Goal: Task Accomplishment & Management: Manage account settings

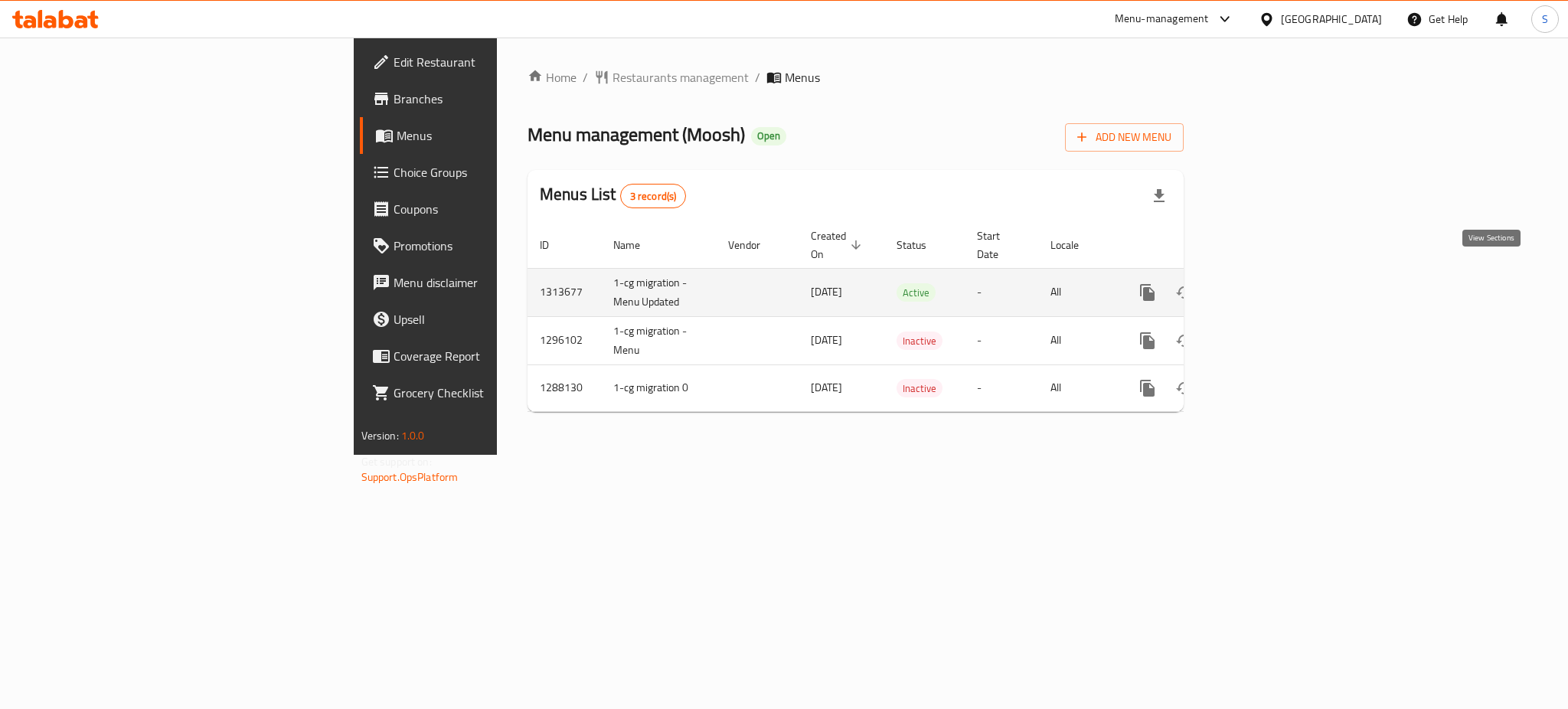
click at [1265, 285] on icon "enhanced table" at bounding box center [1258, 292] width 14 height 14
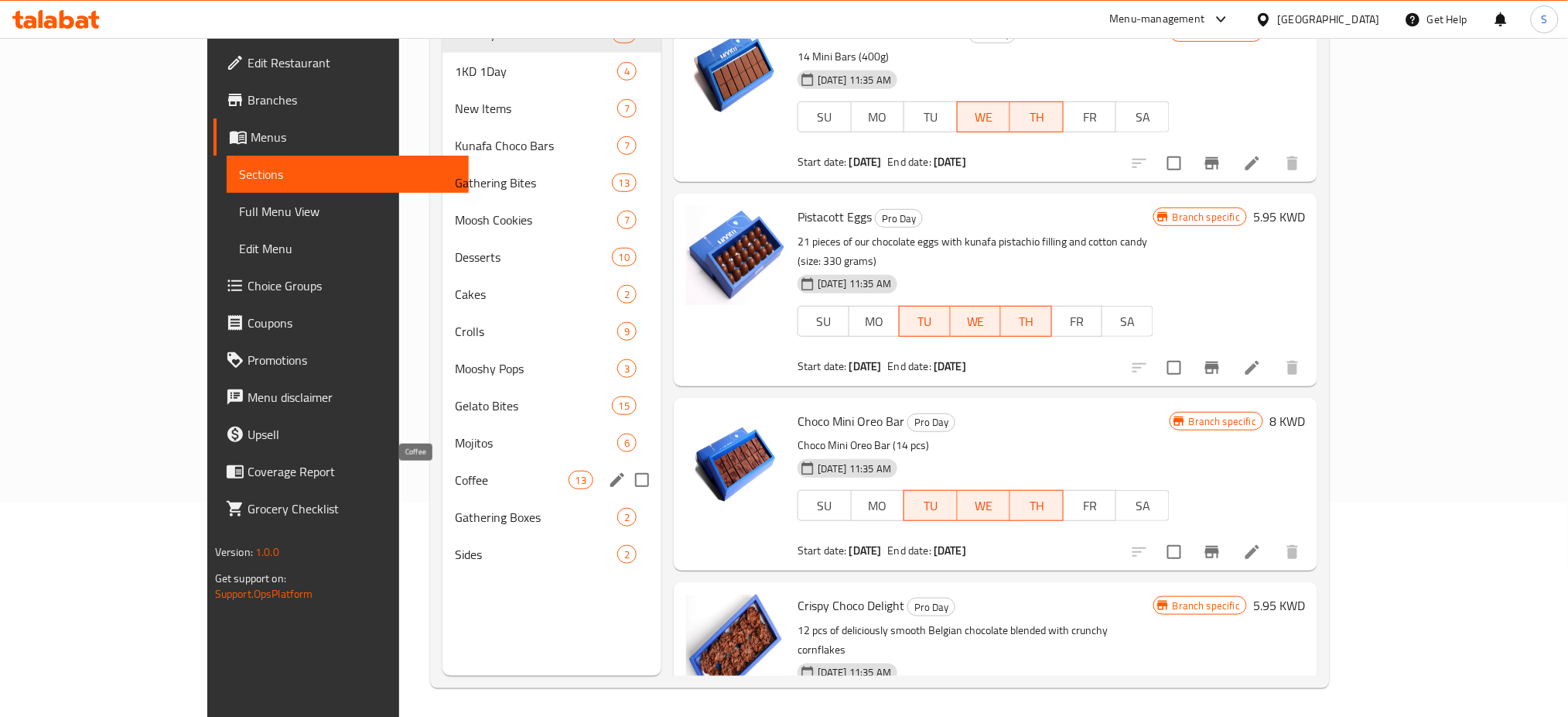
scroll to position [216, 0]
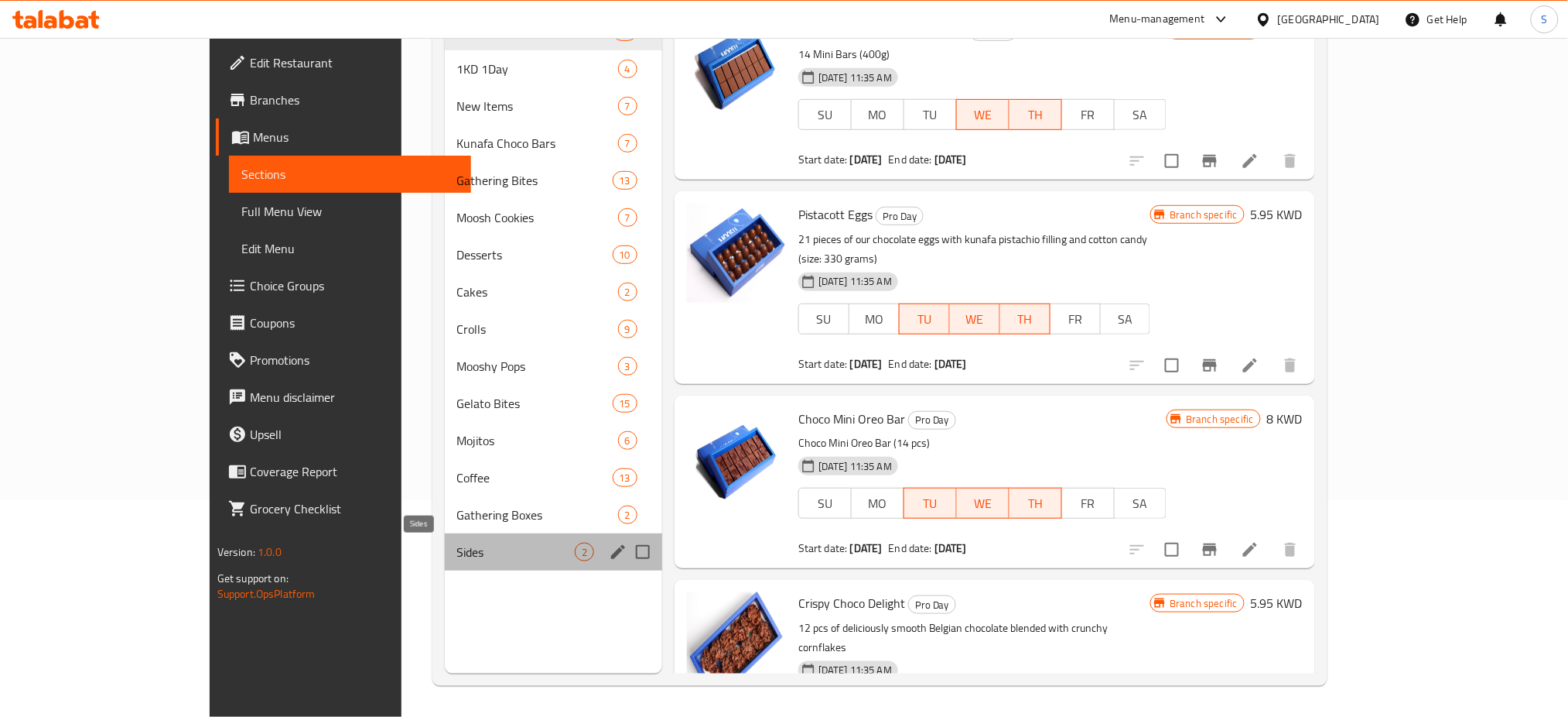
click at [458, 545] on span "Sides" at bounding box center [516, 552] width 117 height 19
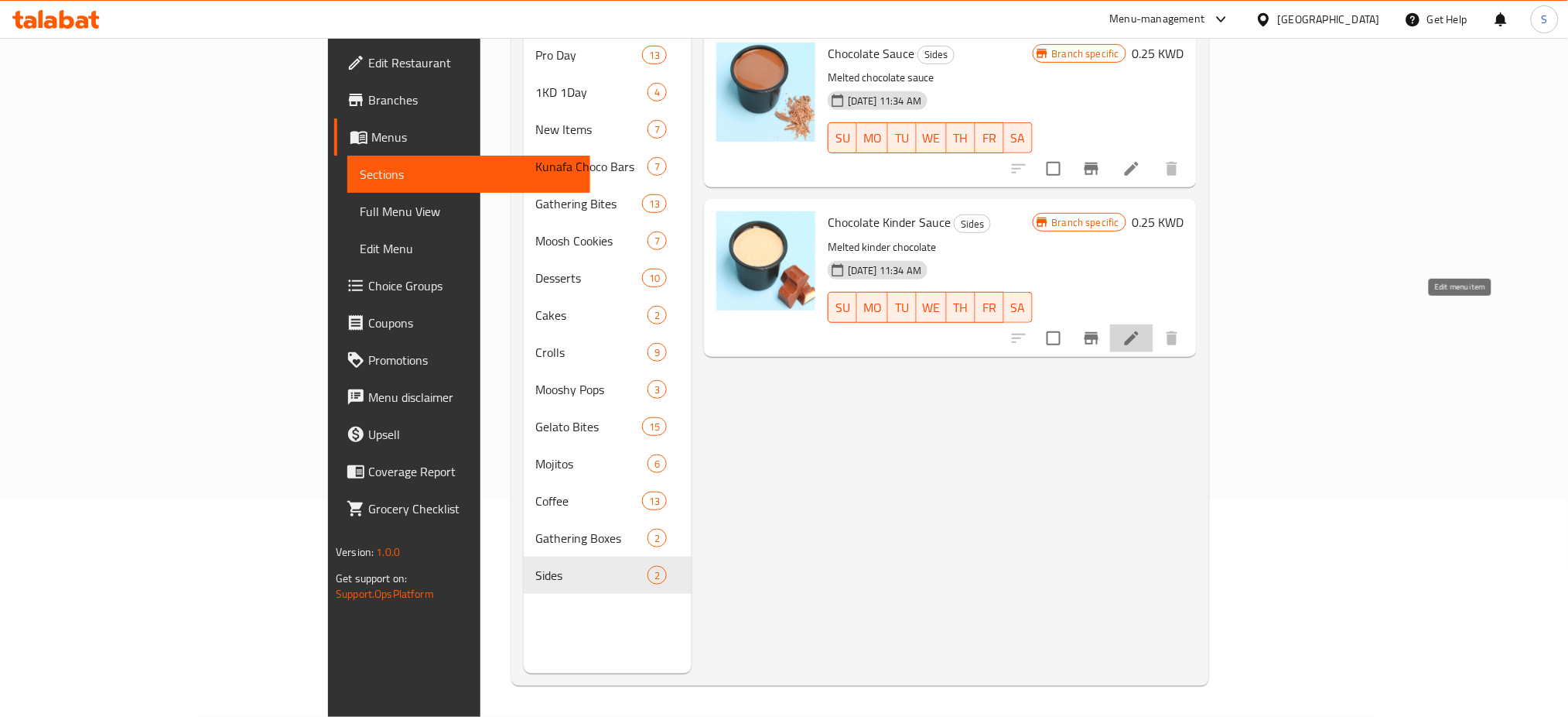
click at [1139, 331] on icon at bounding box center [1131, 338] width 14 height 14
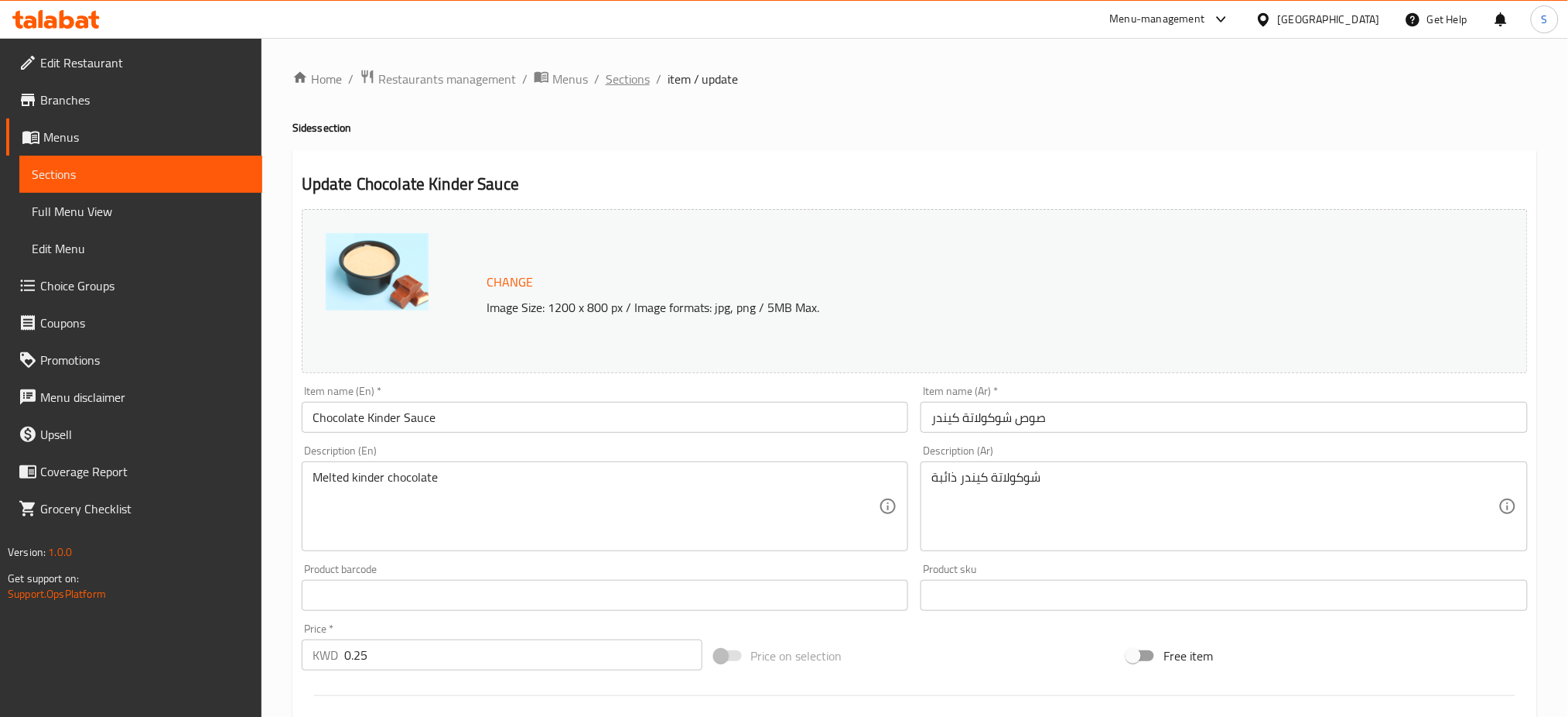
click at [625, 79] on span "Sections" at bounding box center [628, 79] width 44 height 19
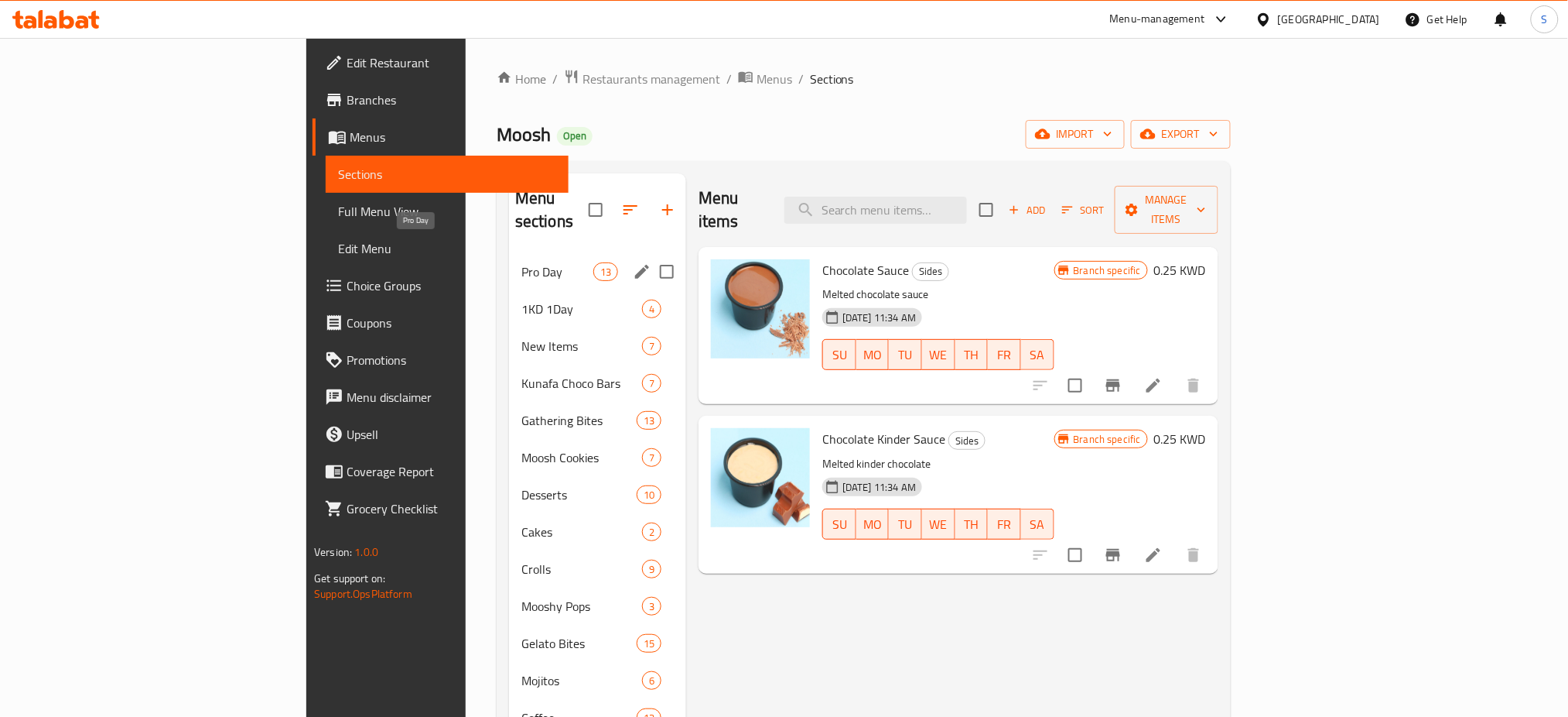
click at [522, 262] on span "Pro Day" at bounding box center [557, 271] width 72 height 19
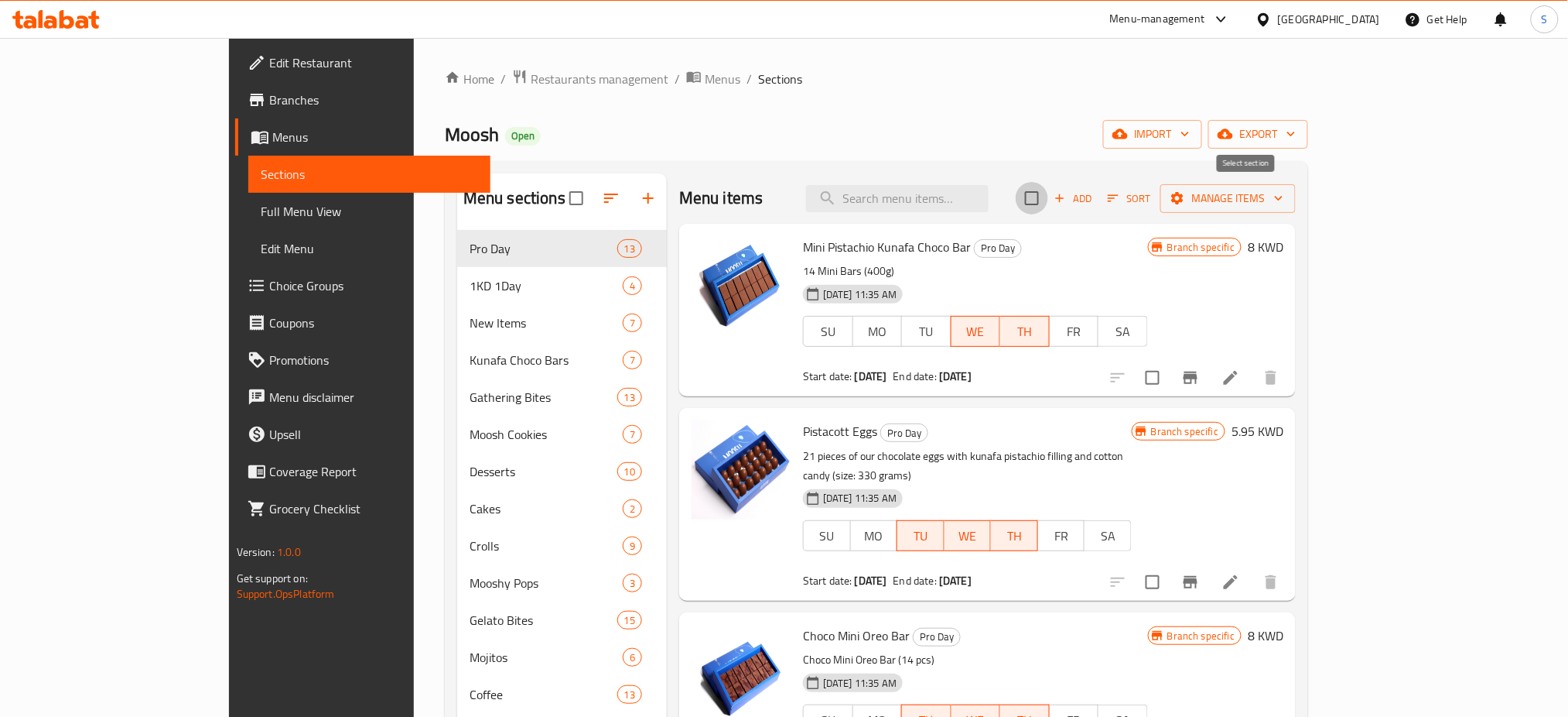
click at [1048, 193] on input "checkbox" at bounding box center [1032, 198] width 32 height 32
checkbox input "true"
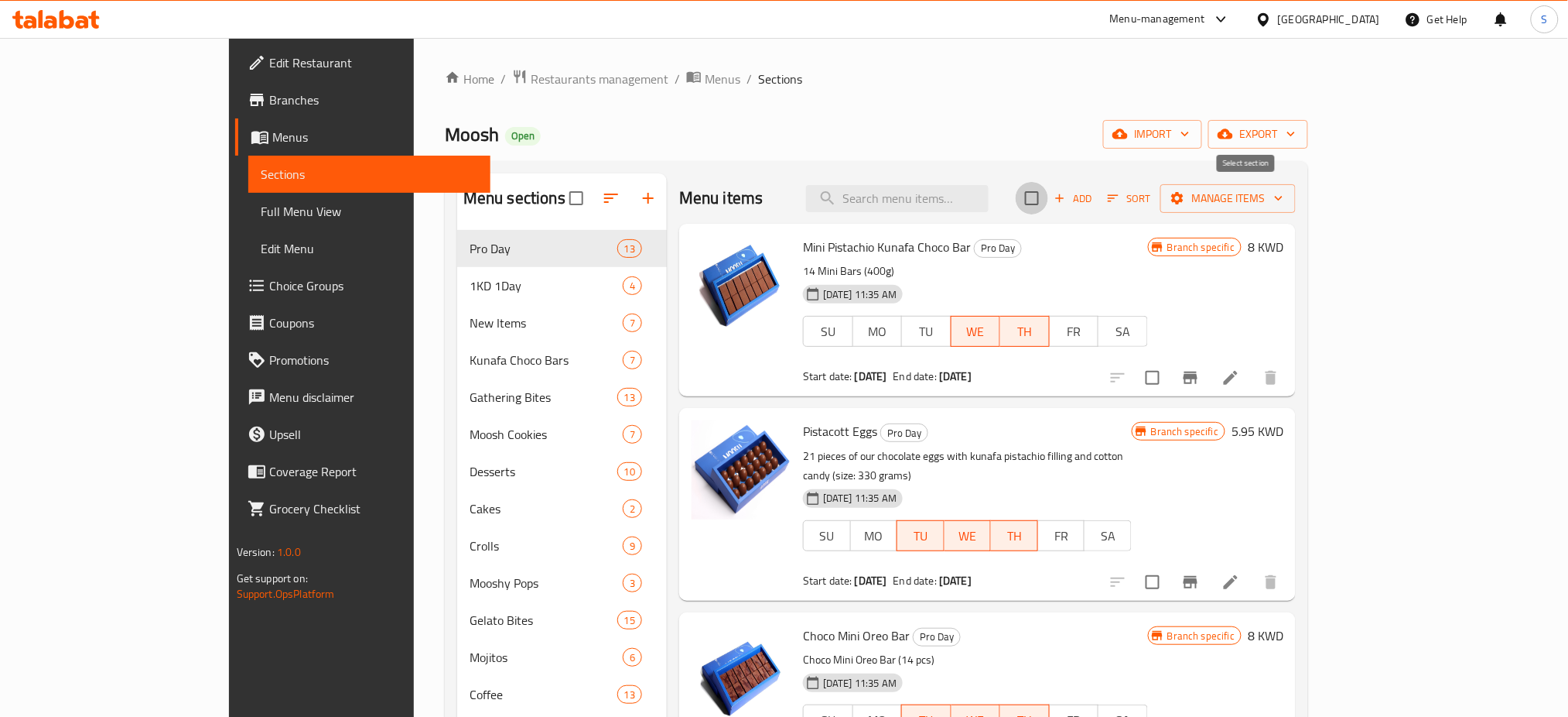
checkbox input "true"
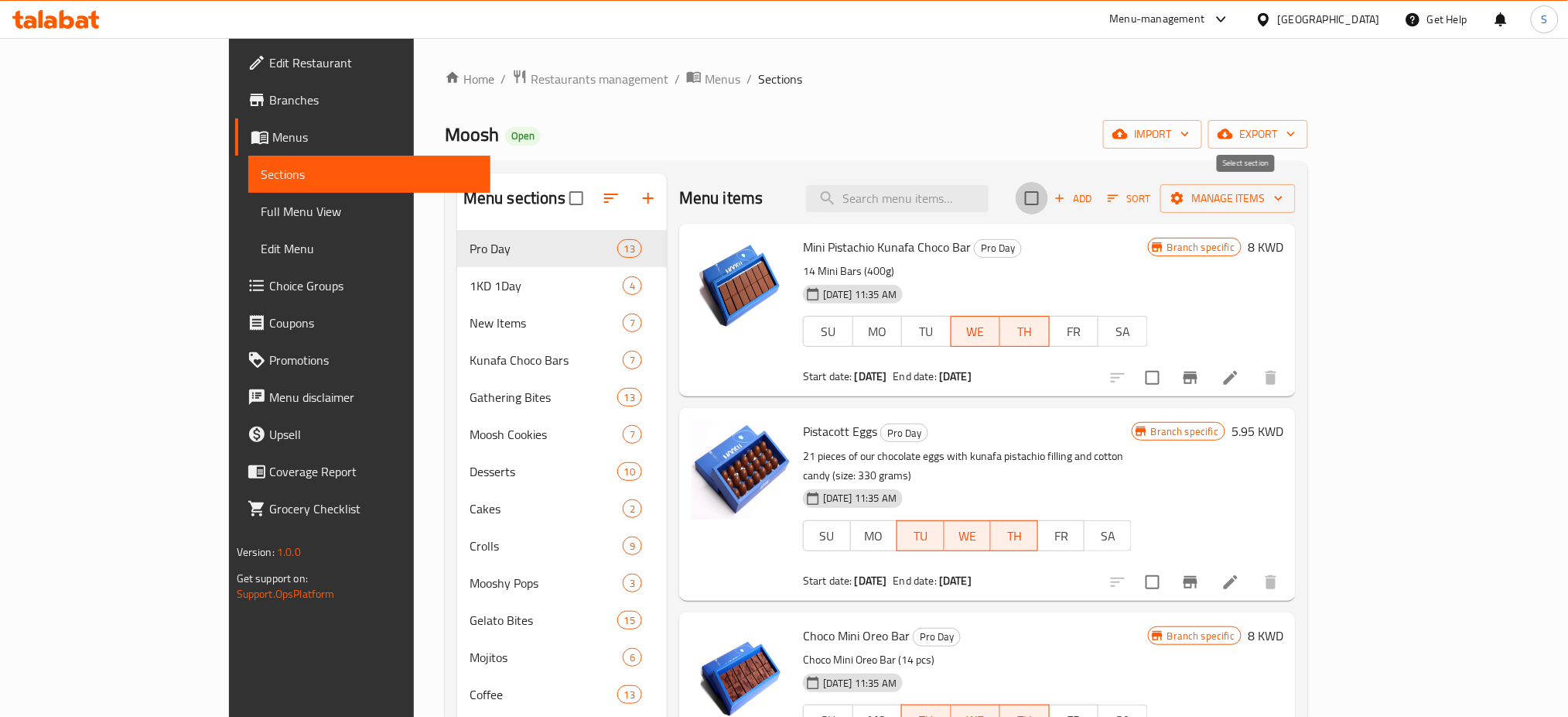
checkbox input "true"
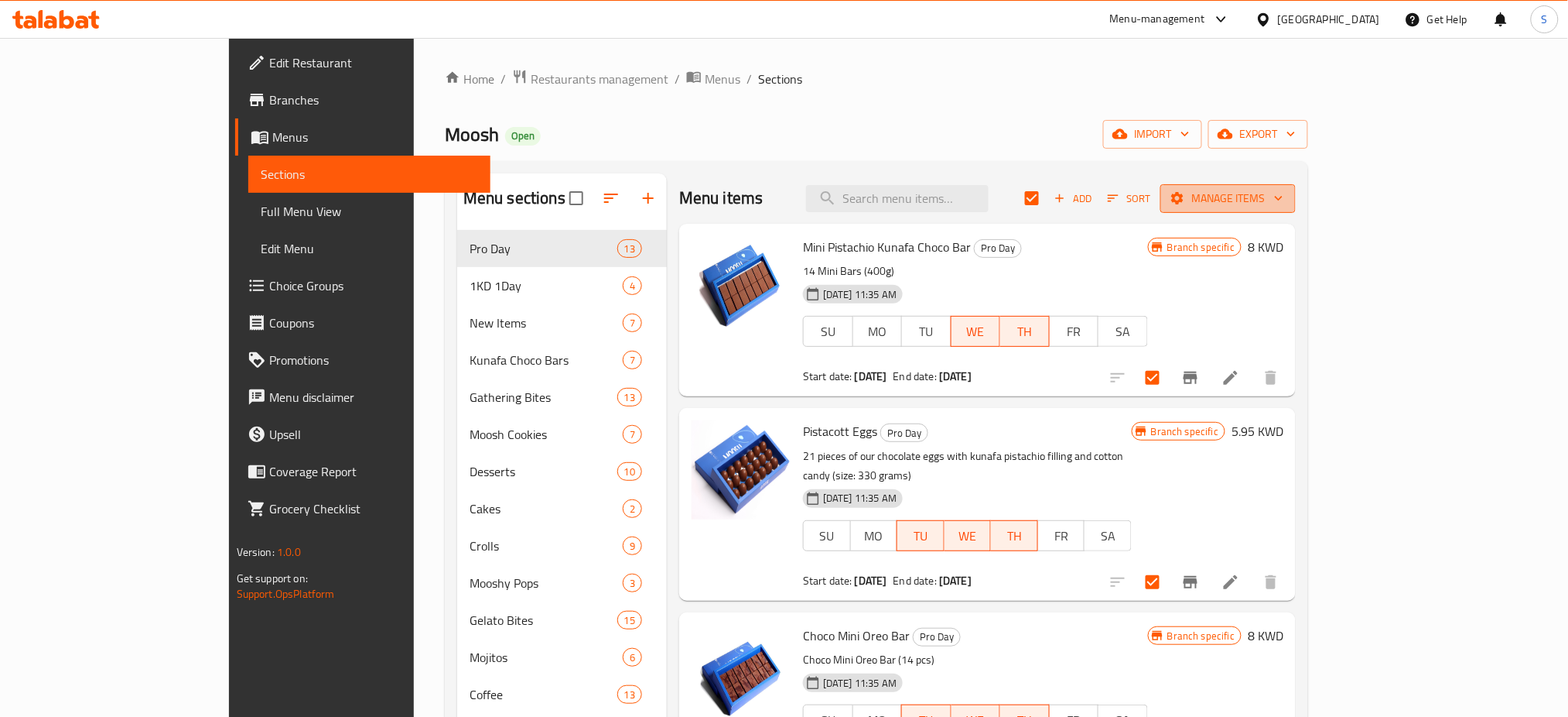
click at [1287, 194] on icon "button" at bounding box center [1278, 198] width 15 height 15
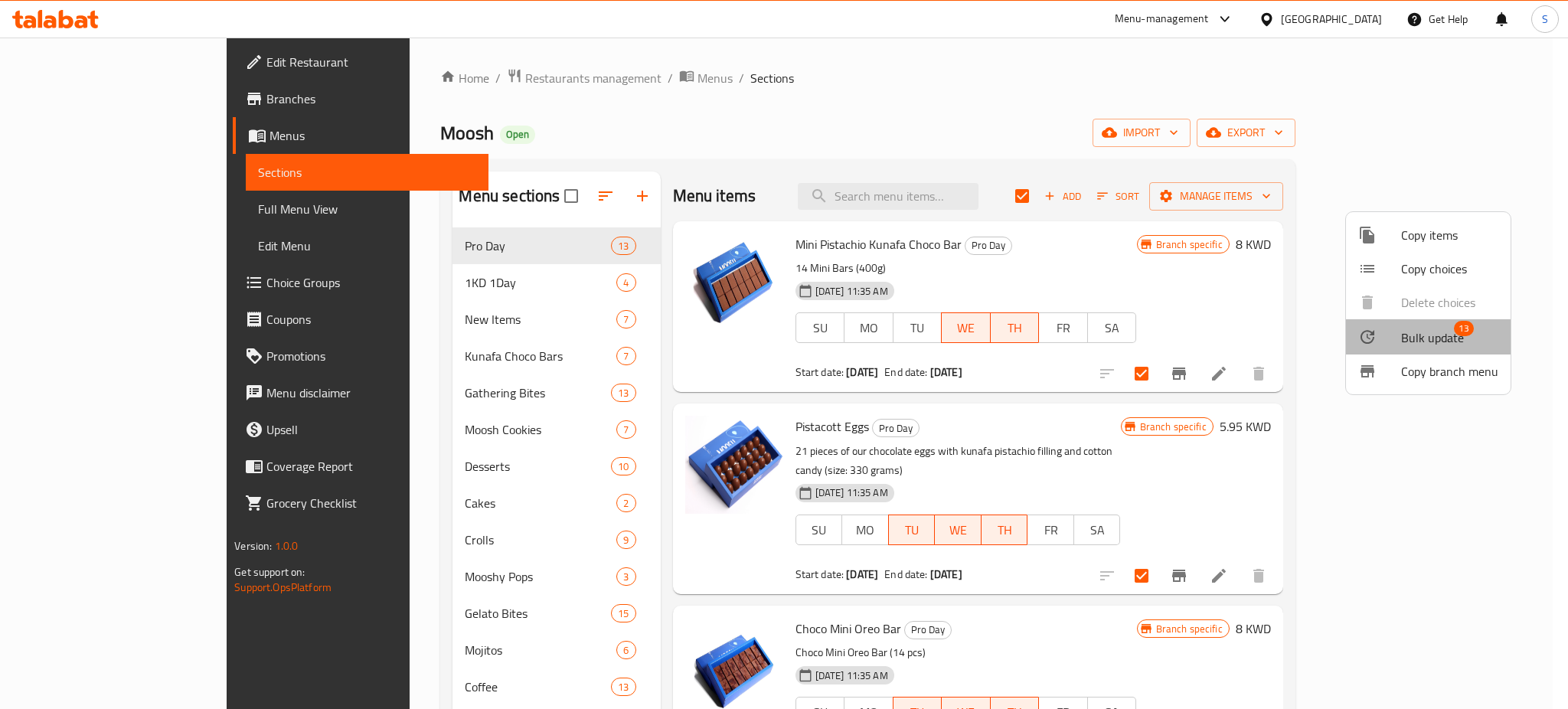
click at [1433, 336] on span "Bulk update" at bounding box center [1433, 337] width 63 height 18
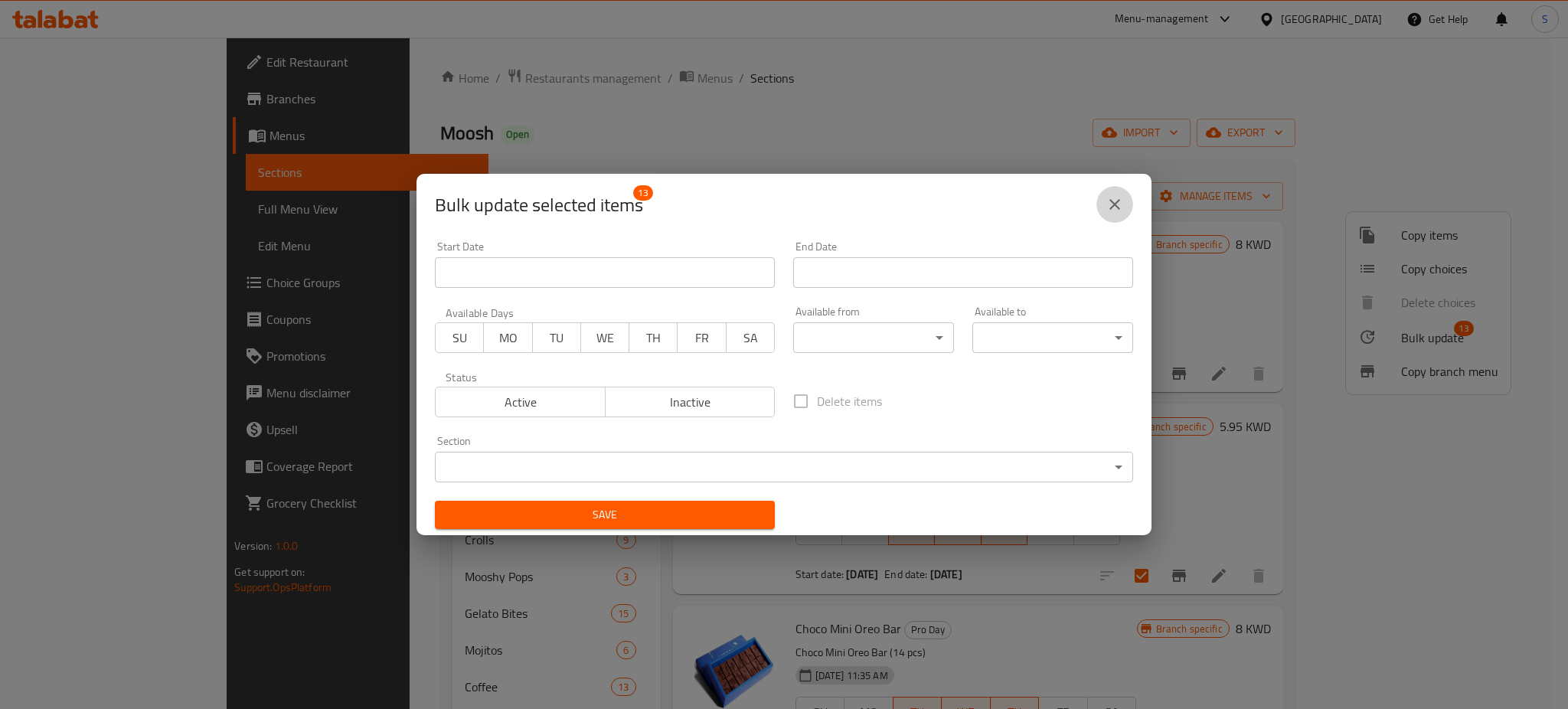
click at [1119, 207] on icon "close" at bounding box center [1114, 204] width 18 height 18
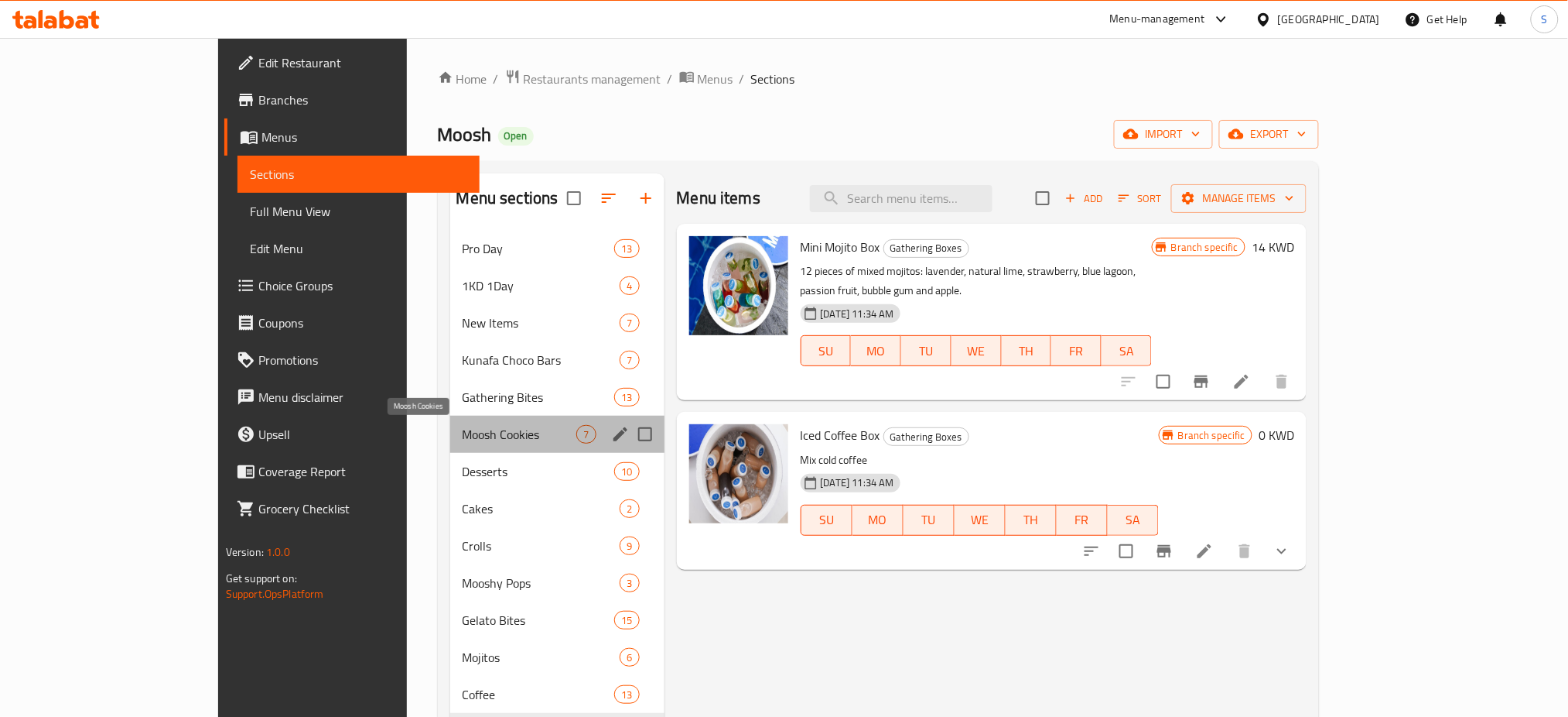
click at [462, 438] on span "Moosh Cookies" at bounding box center [519, 433] width 114 height 19
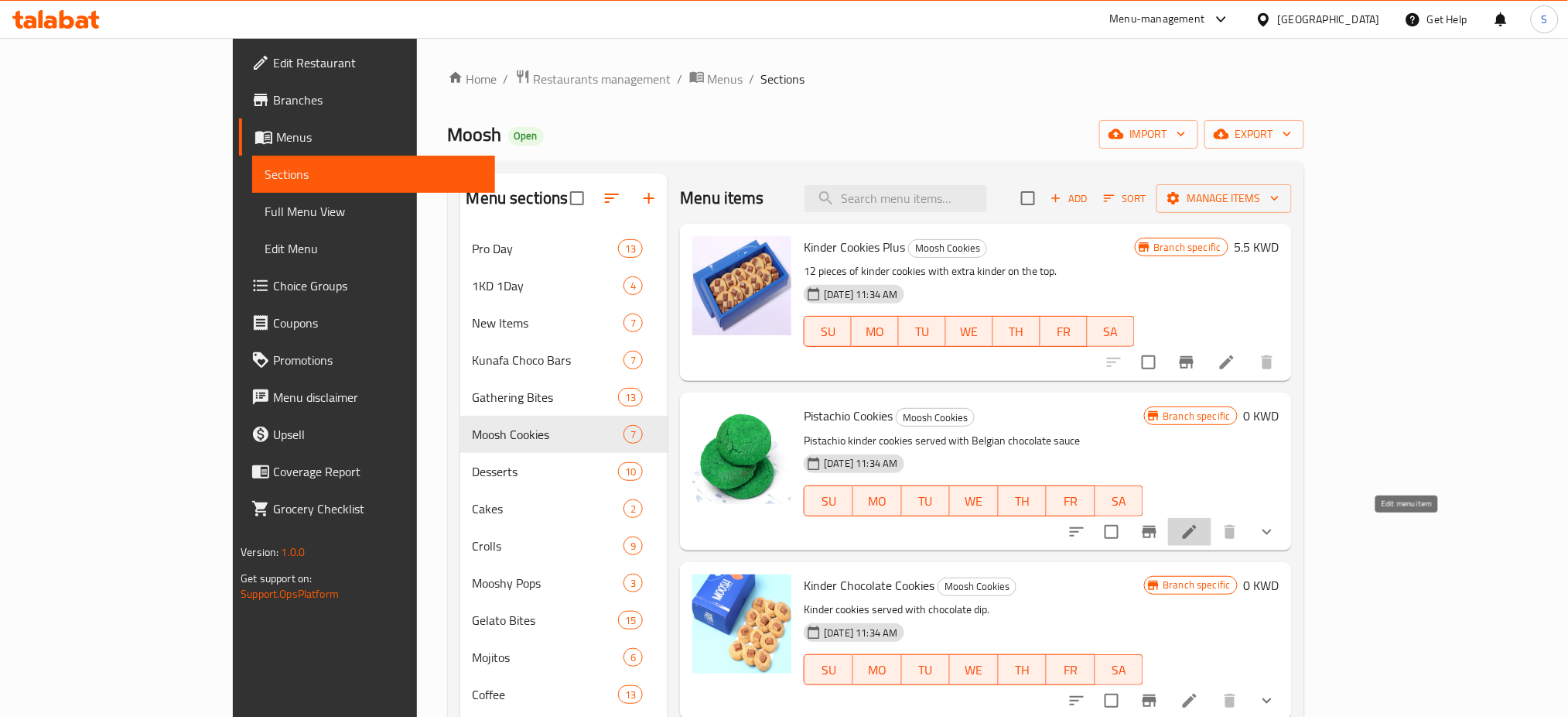
click at [1197, 534] on icon at bounding box center [1190, 531] width 14 height 14
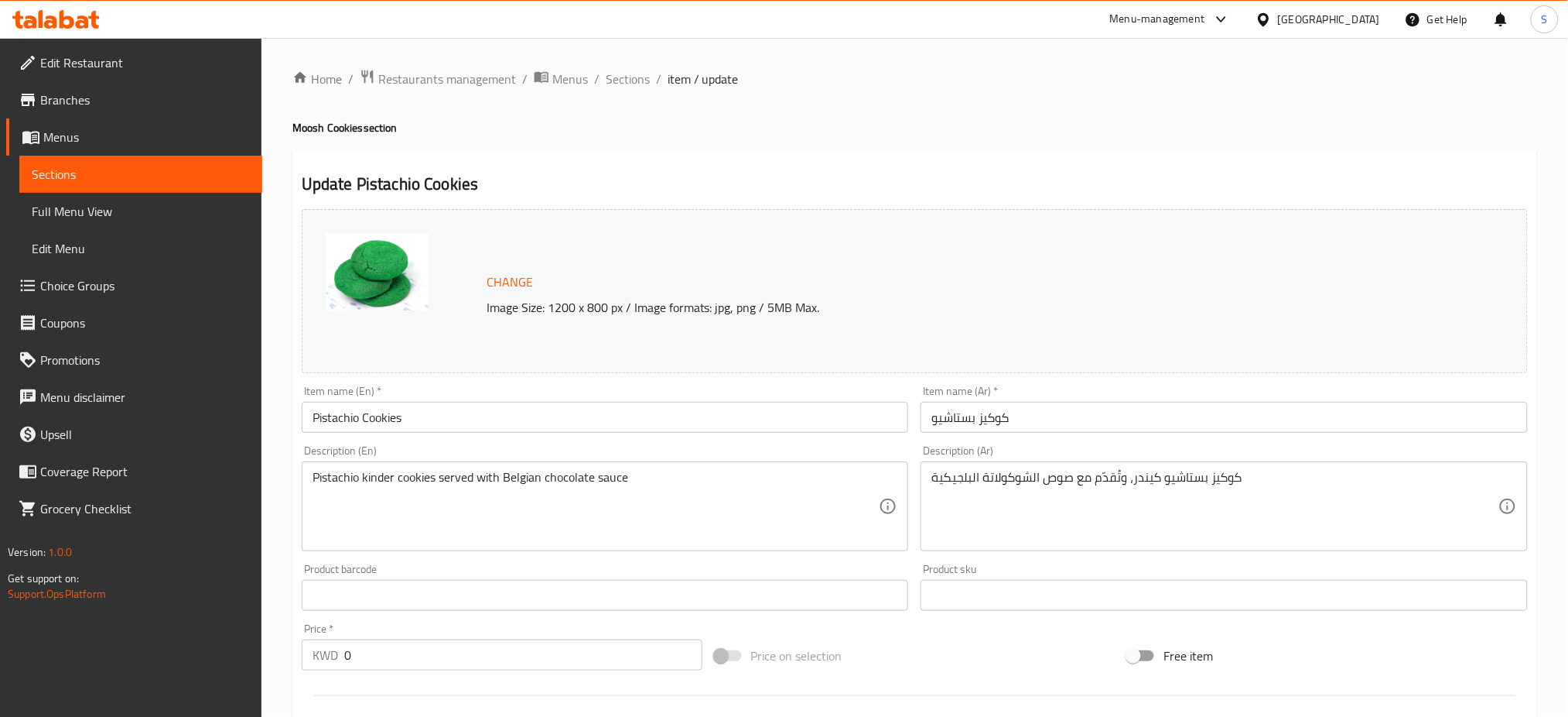
click at [689, 119] on div "Home / Restaurants management / Menus / Sections / item / update Moosh Cookies …" at bounding box center [914, 594] width 1245 height 1051
click at [628, 78] on span "Sections" at bounding box center [628, 79] width 44 height 19
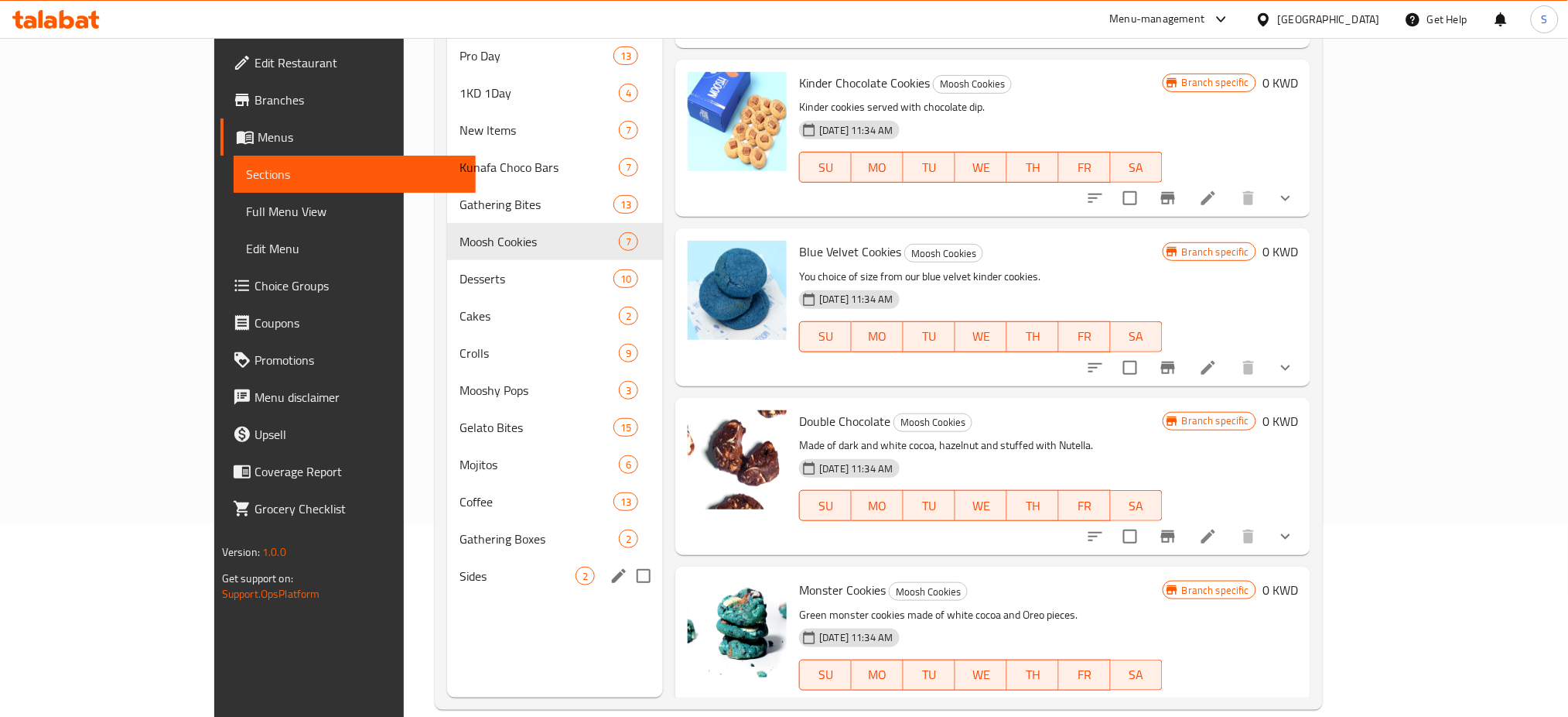
scroll to position [206, 0]
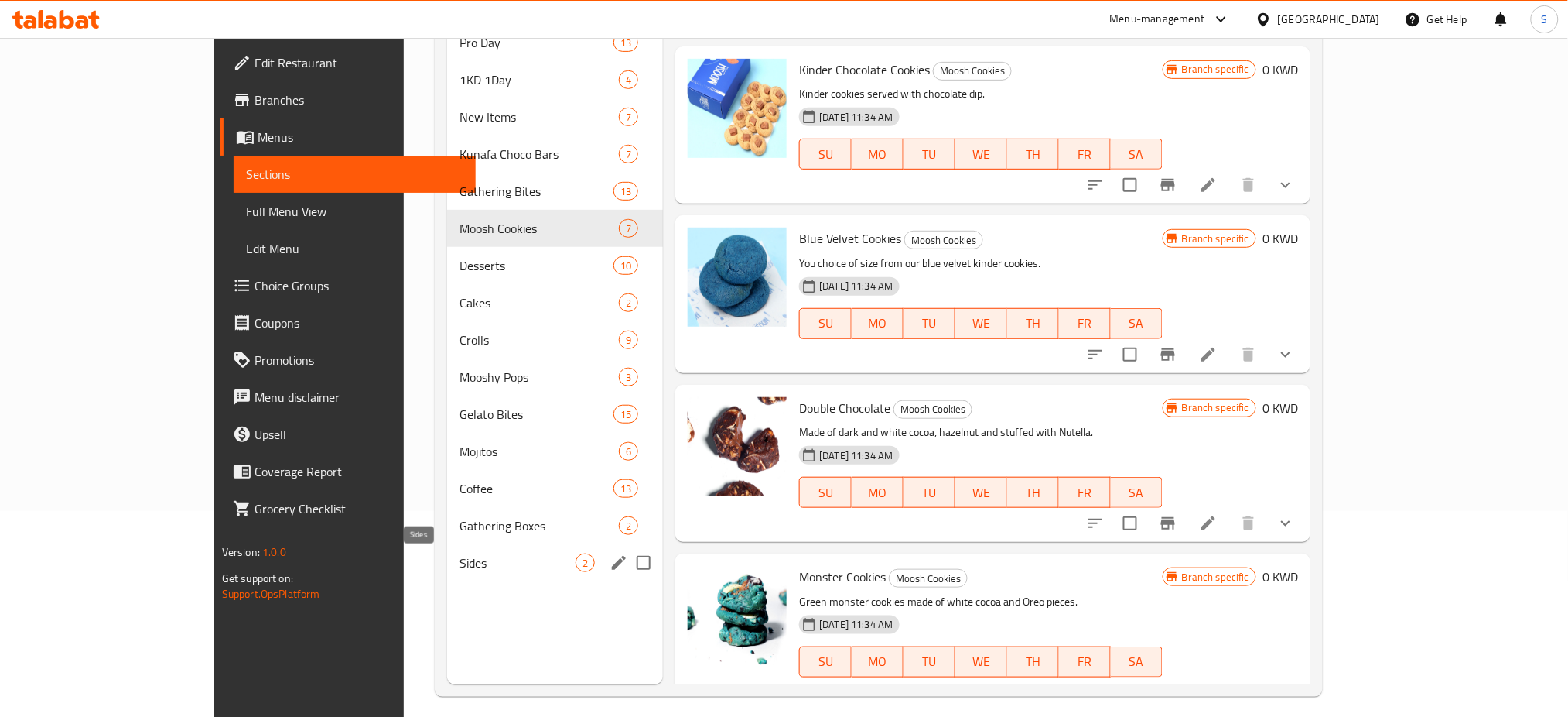
click at [503, 553] on span "Sides" at bounding box center [517, 562] width 116 height 19
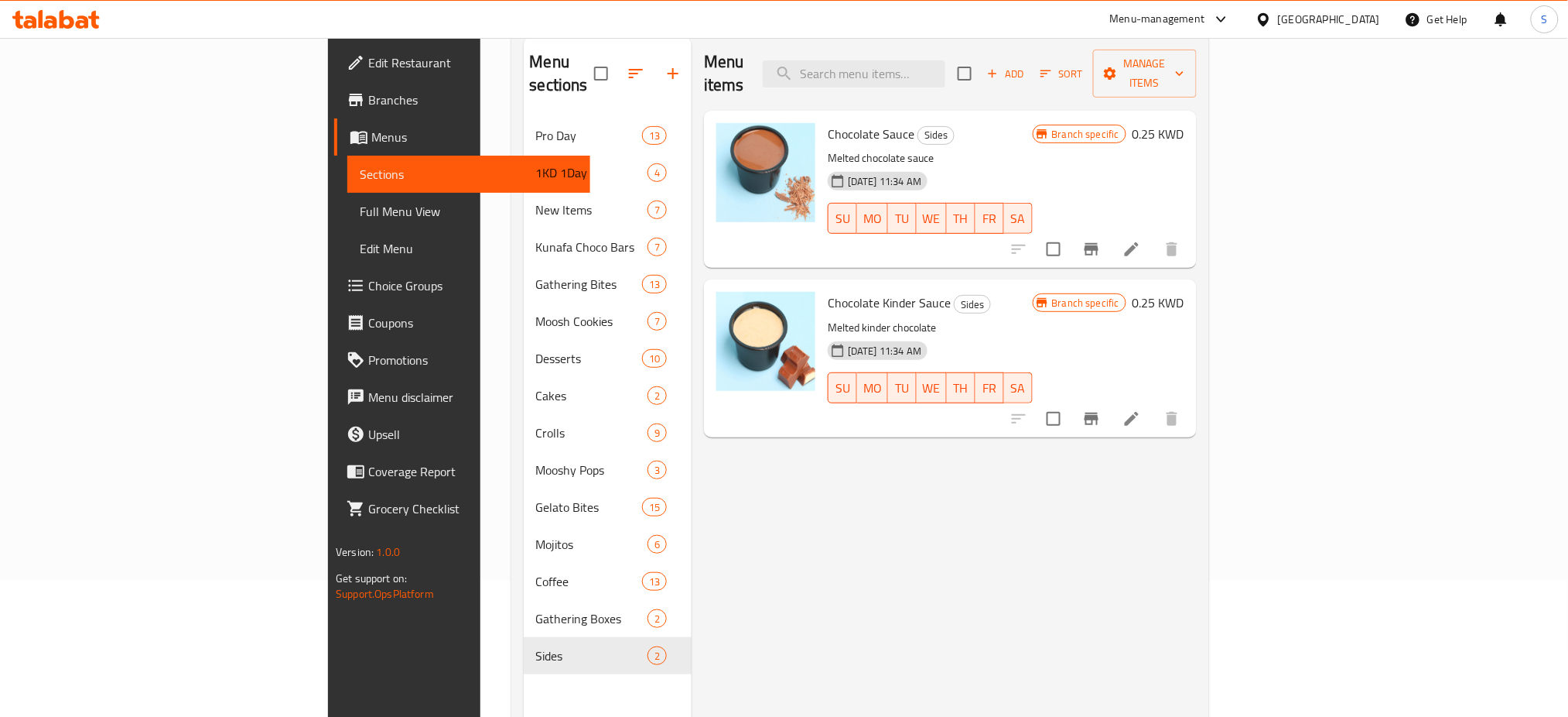
scroll to position [103, 0]
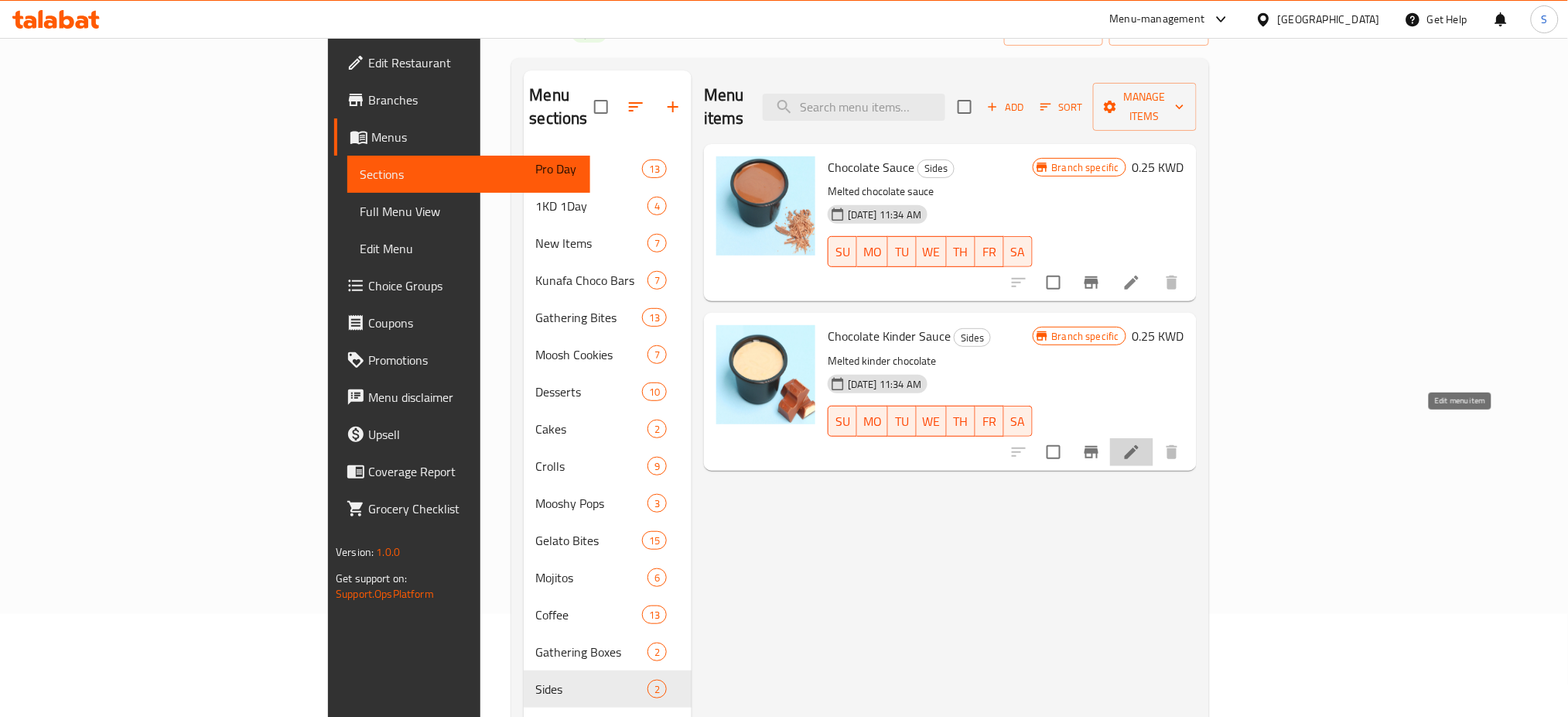
click at [1139, 445] on icon at bounding box center [1131, 451] width 14 height 14
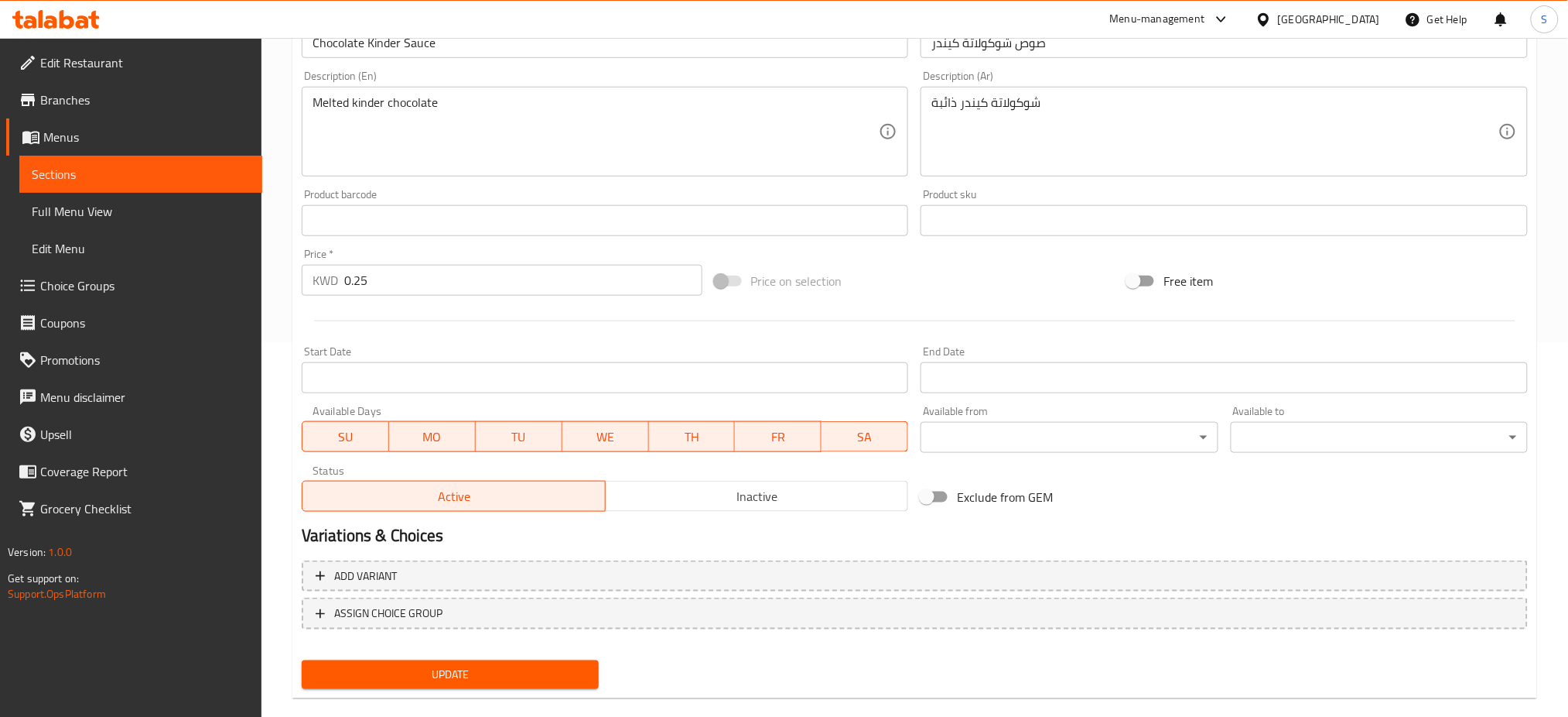
scroll to position [397, 0]
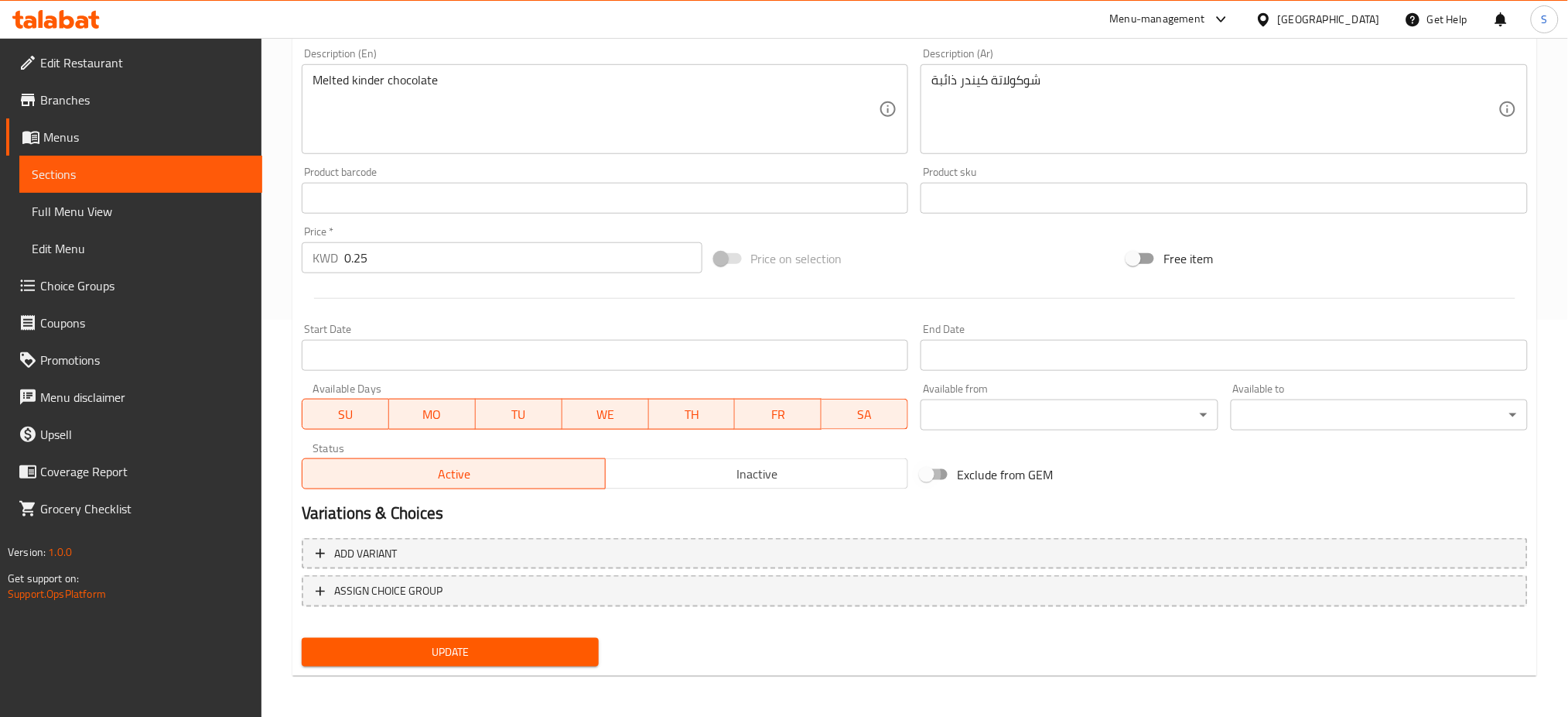
click at [931, 487] on input "Exclude from GEM" at bounding box center [927, 474] width 88 height 29
checkbox input "true"
click at [587, 644] on button "Update" at bounding box center [450, 651] width 297 height 28
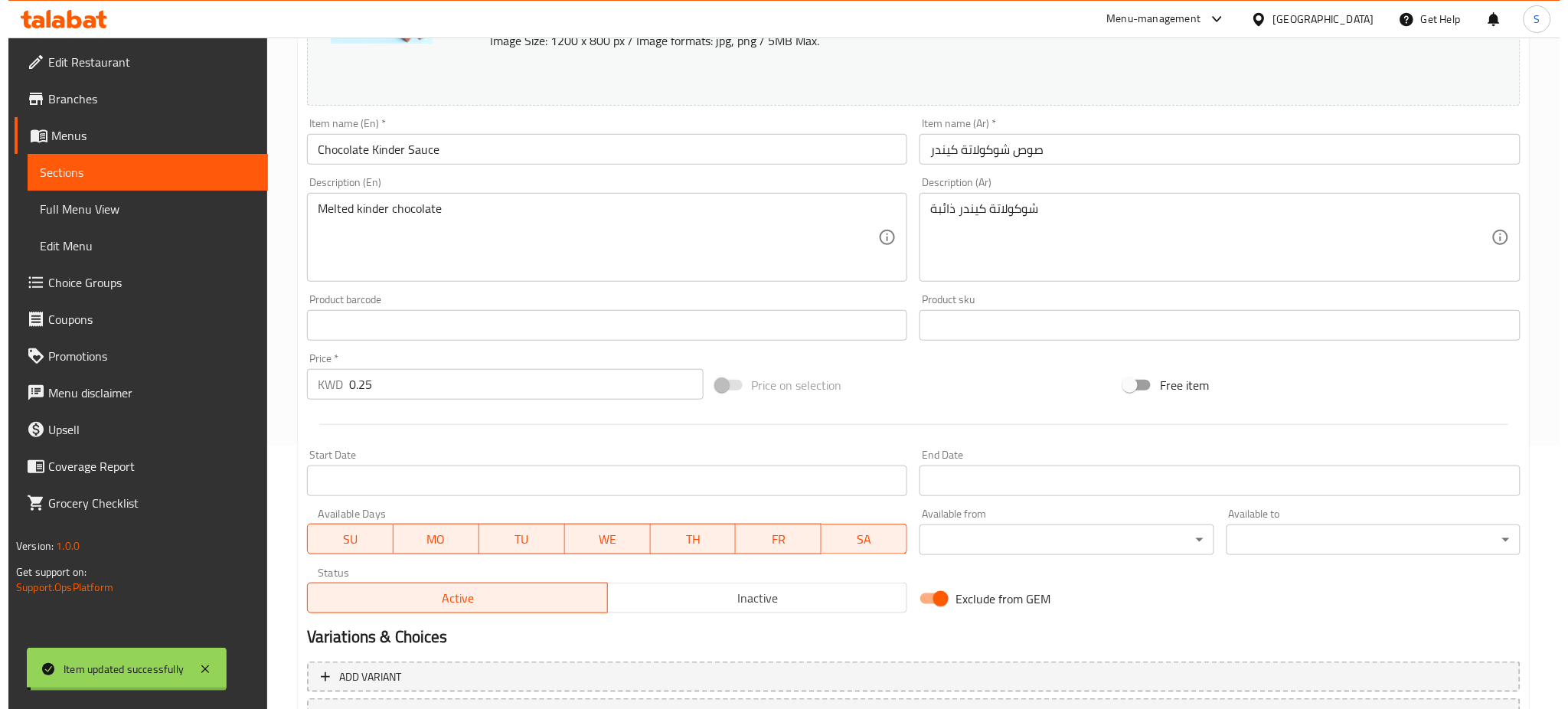
scroll to position [0, 0]
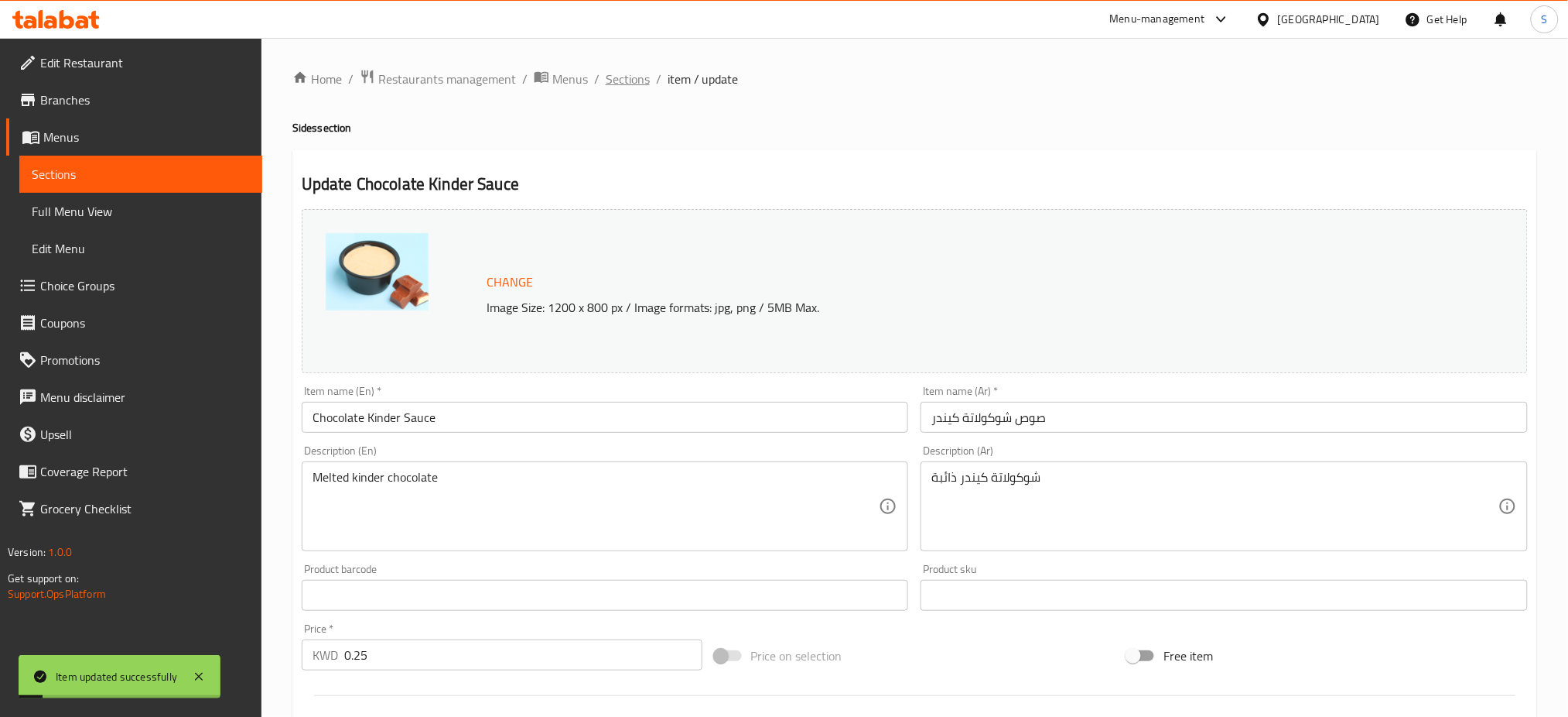
click at [627, 75] on span "Sections" at bounding box center [628, 79] width 44 height 19
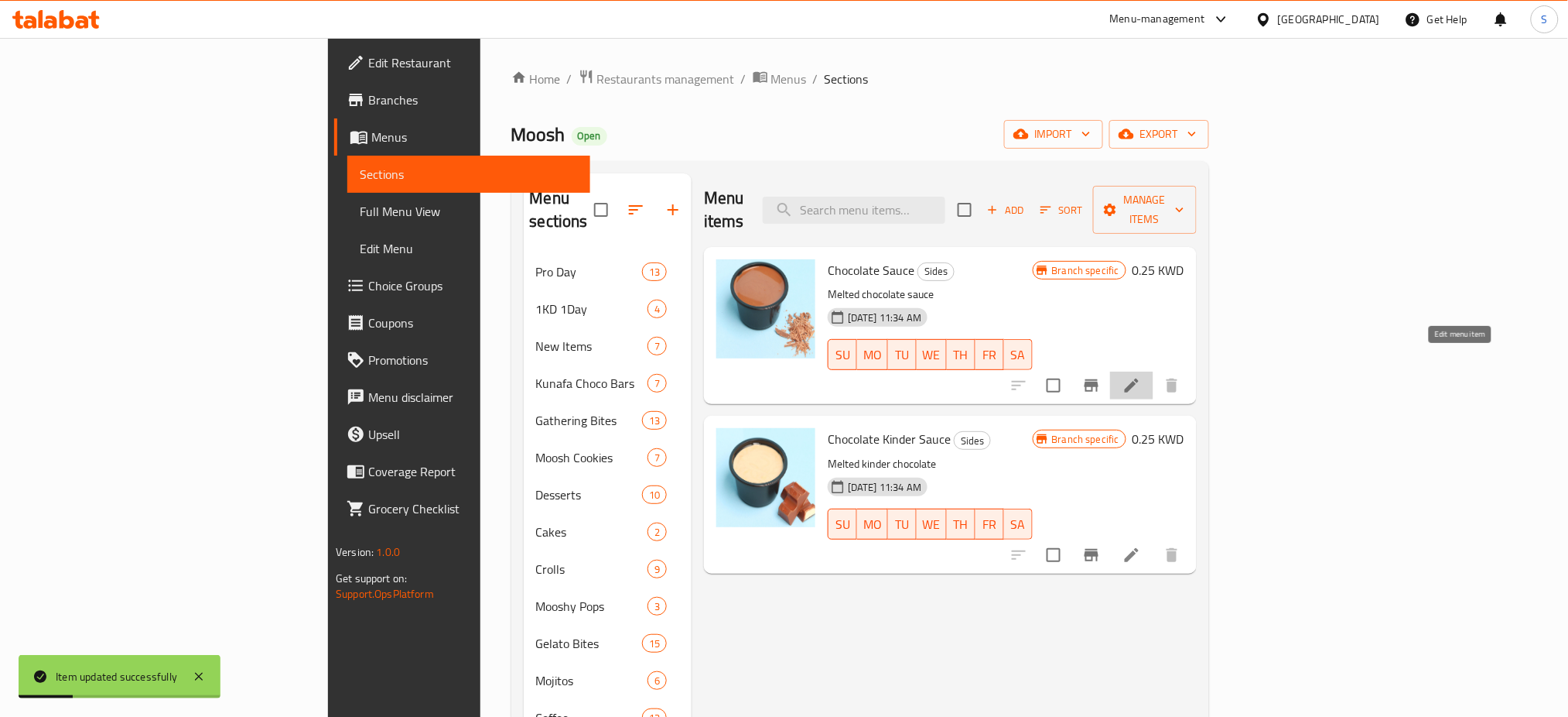
click at [1139, 378] on icon at bounding box center [1131, 385] width 14 height 14
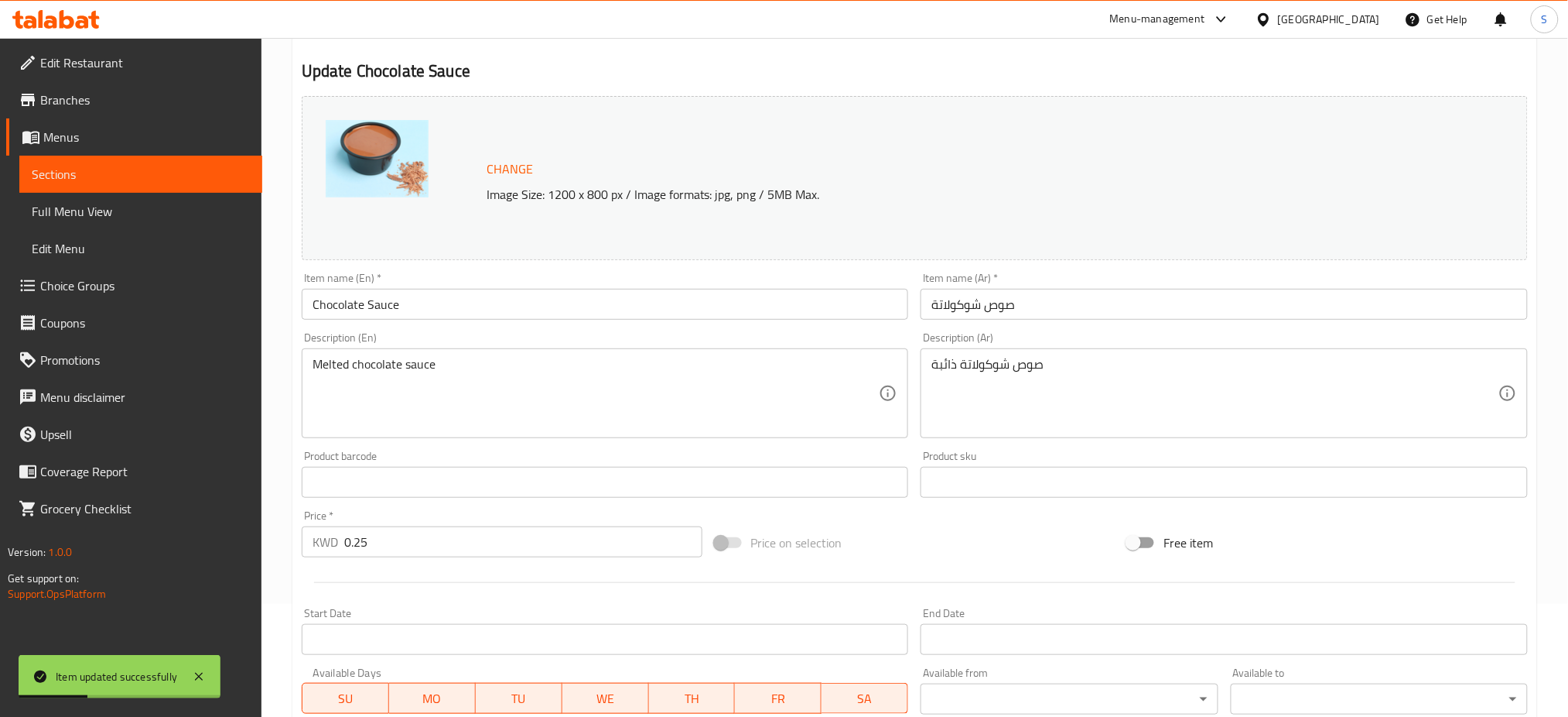
scroll to position [397, 0]
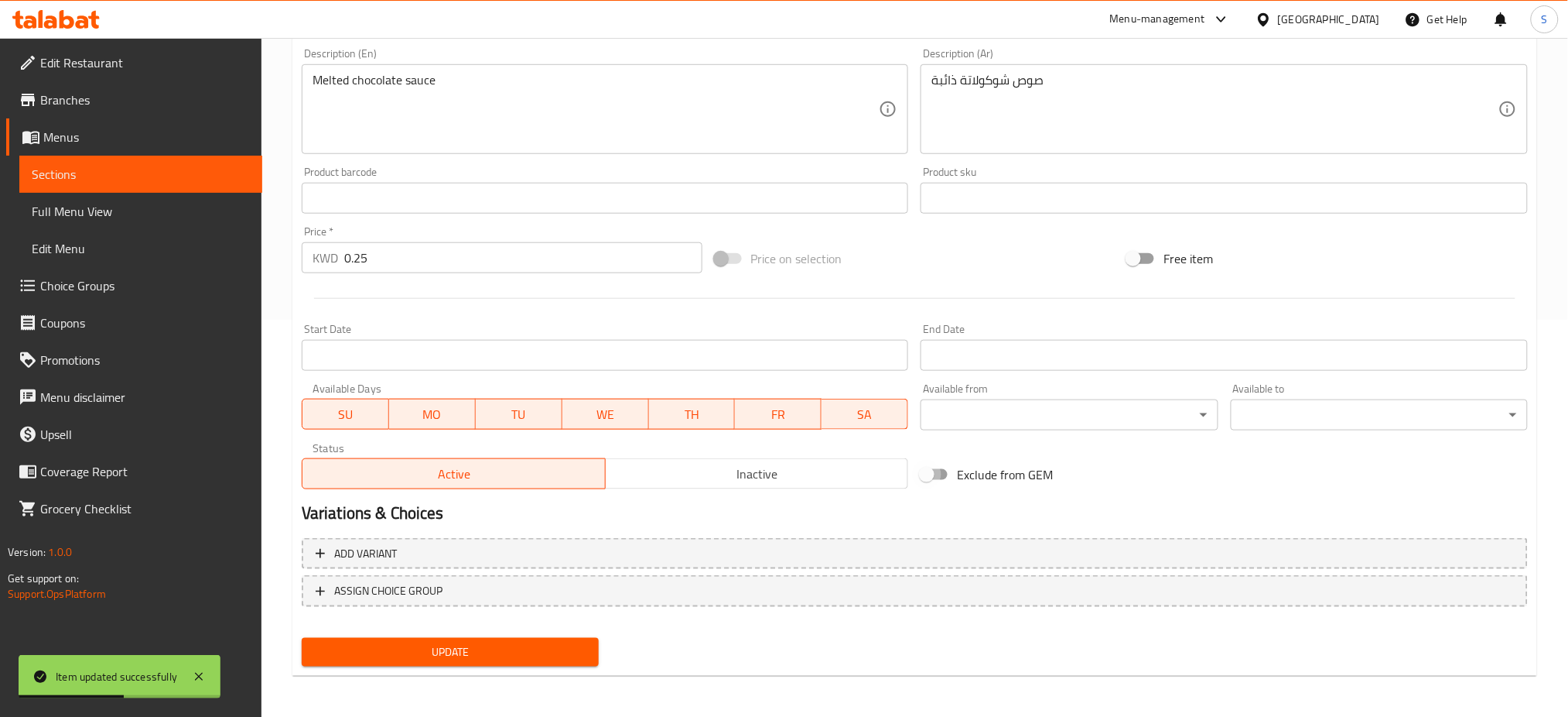
click at [948, 472] on input "Exclude from GEM" at bounding box center [927, 474] width 88 height 29
checkbox input "true"
click at [517, 644] on span "Update" at bounding box center [450, 652] width 272 height 19
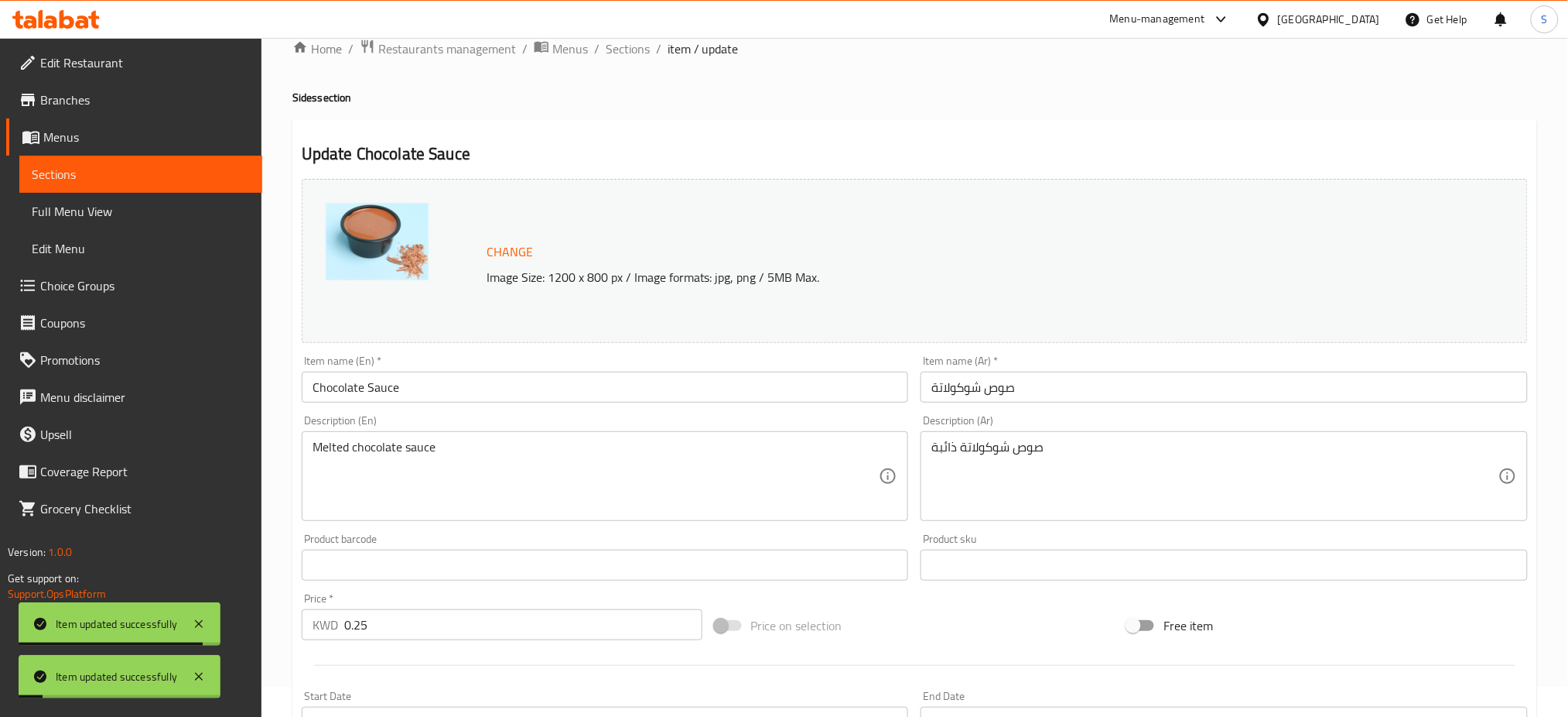
scroll to position [0, 0]
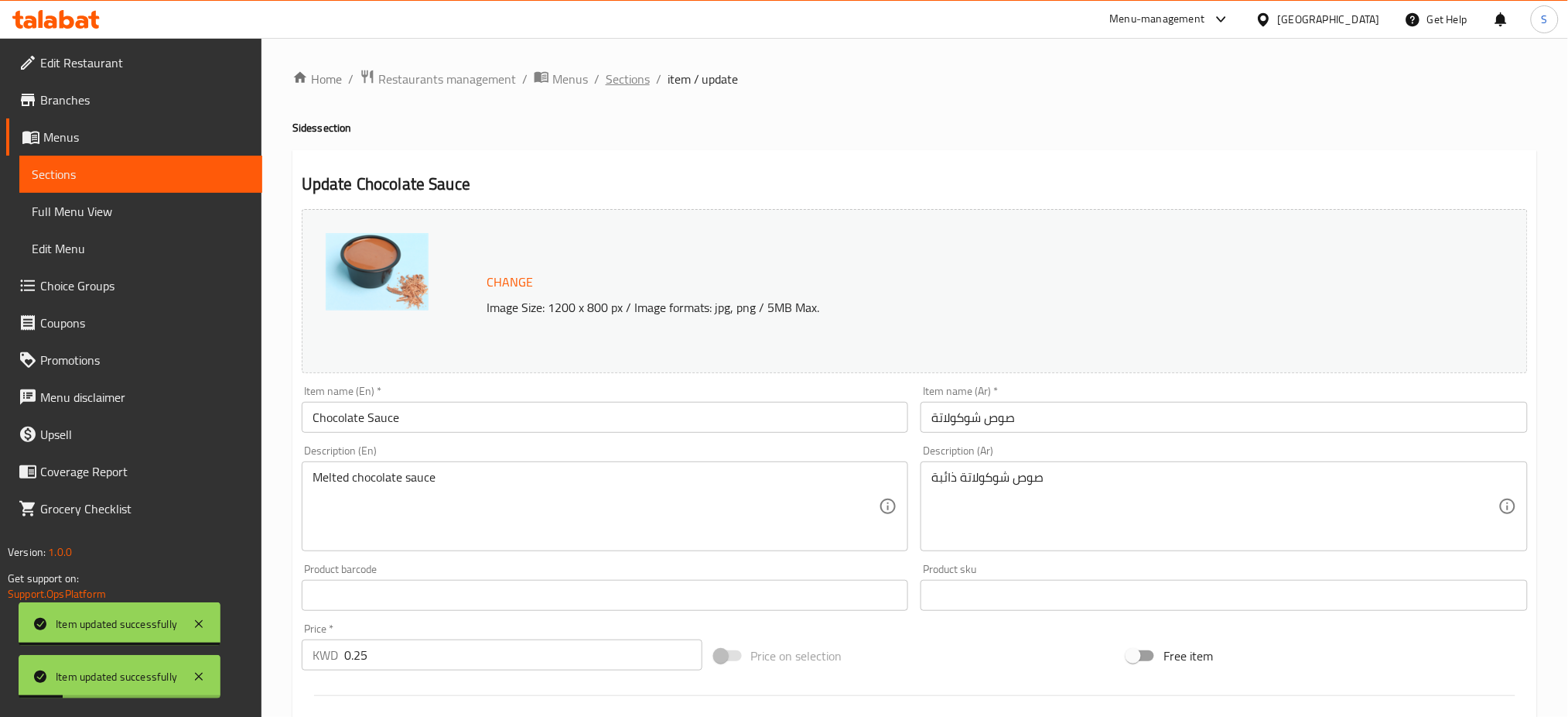
click at [620, 73] on span "Sections" at bounding box center [628, 79] width 44 height 19
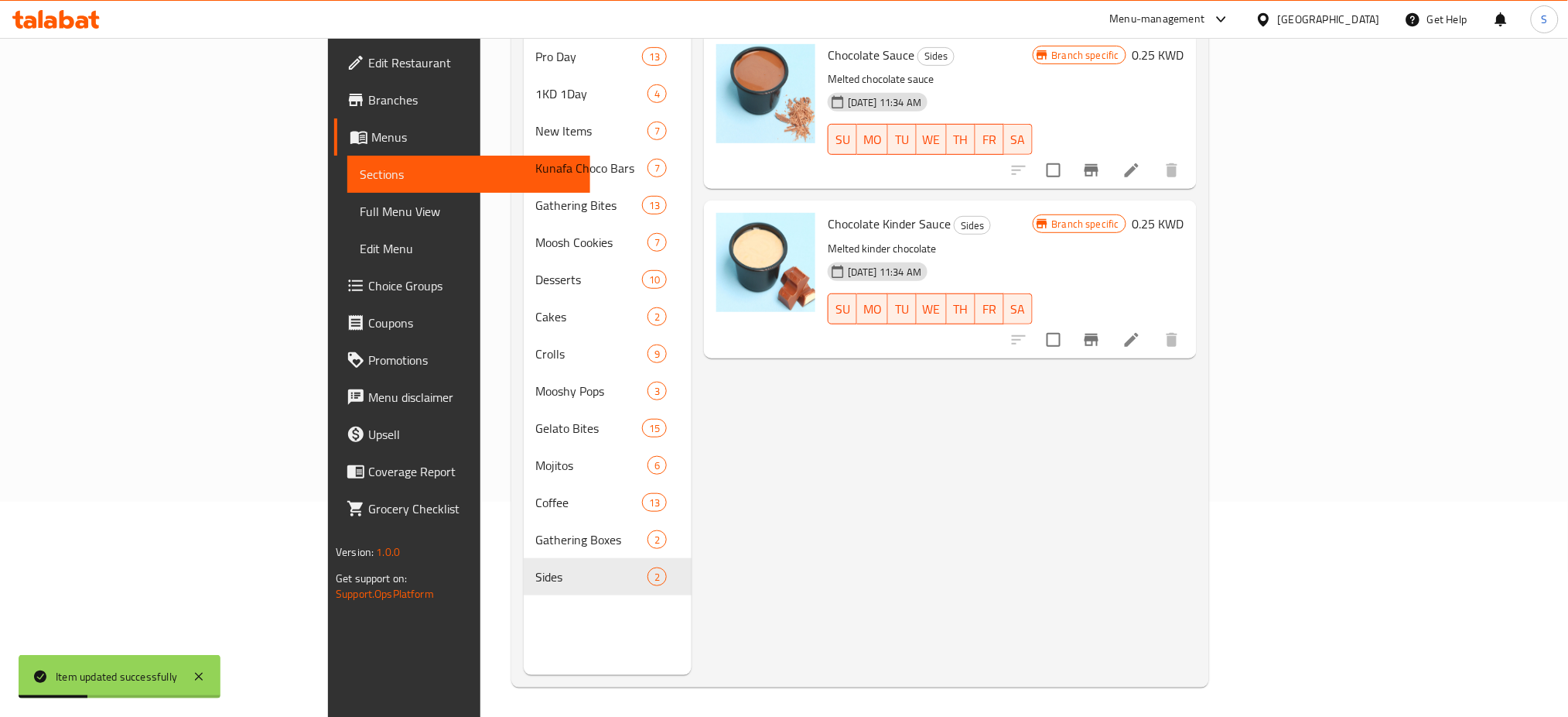
scroll to position [216, 0]
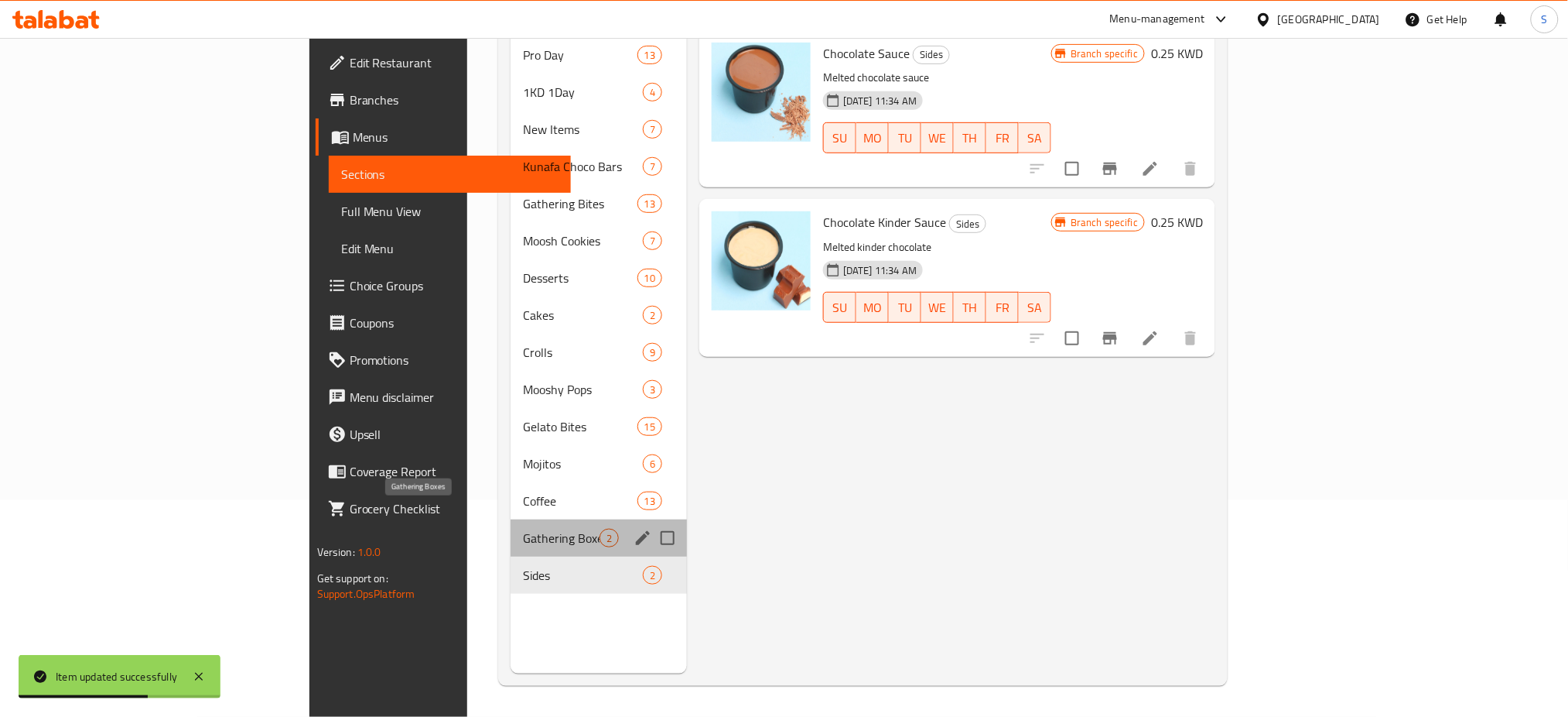
click at [523, 528] on span "Gathering Boxes" at bounding box center [561, 537] width 77 height 19
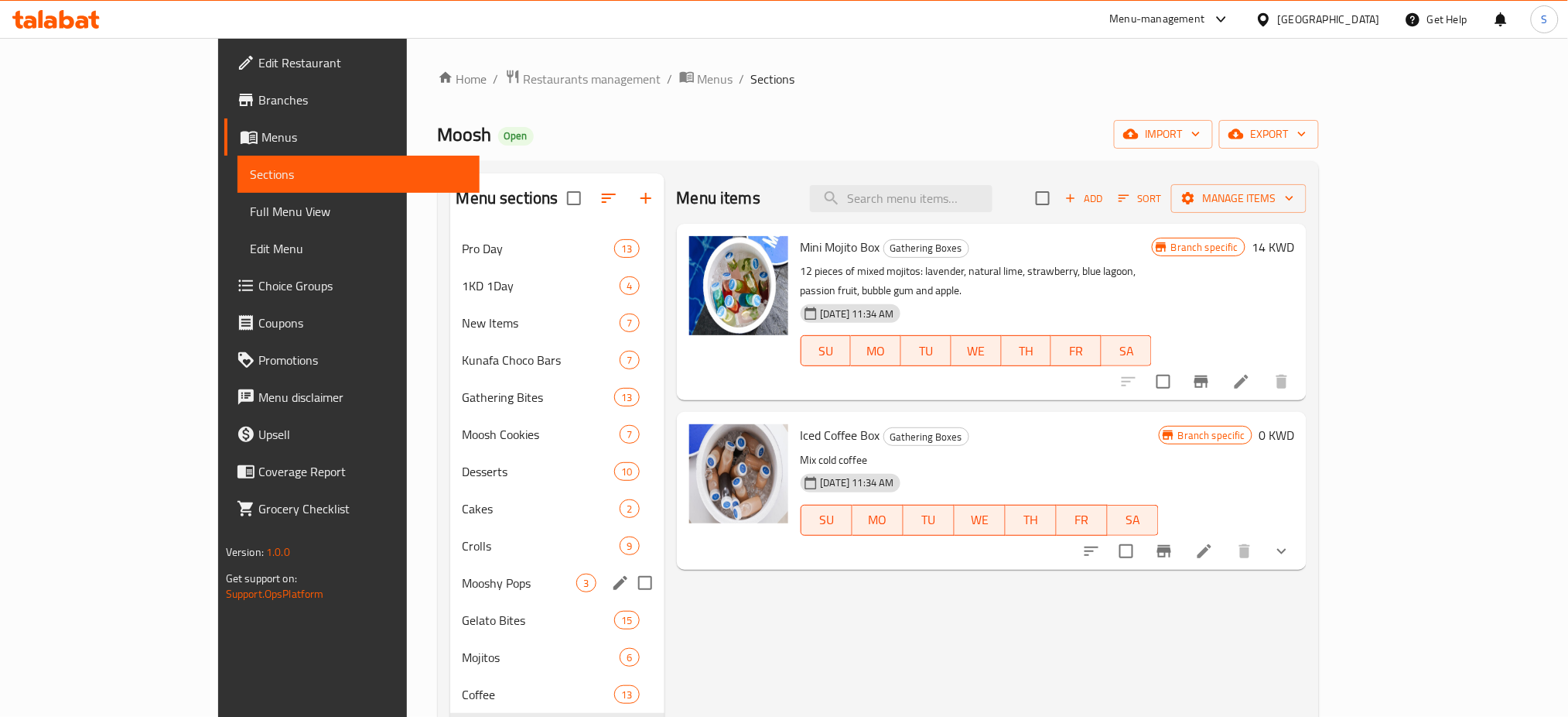
scroll to position [216, 0]
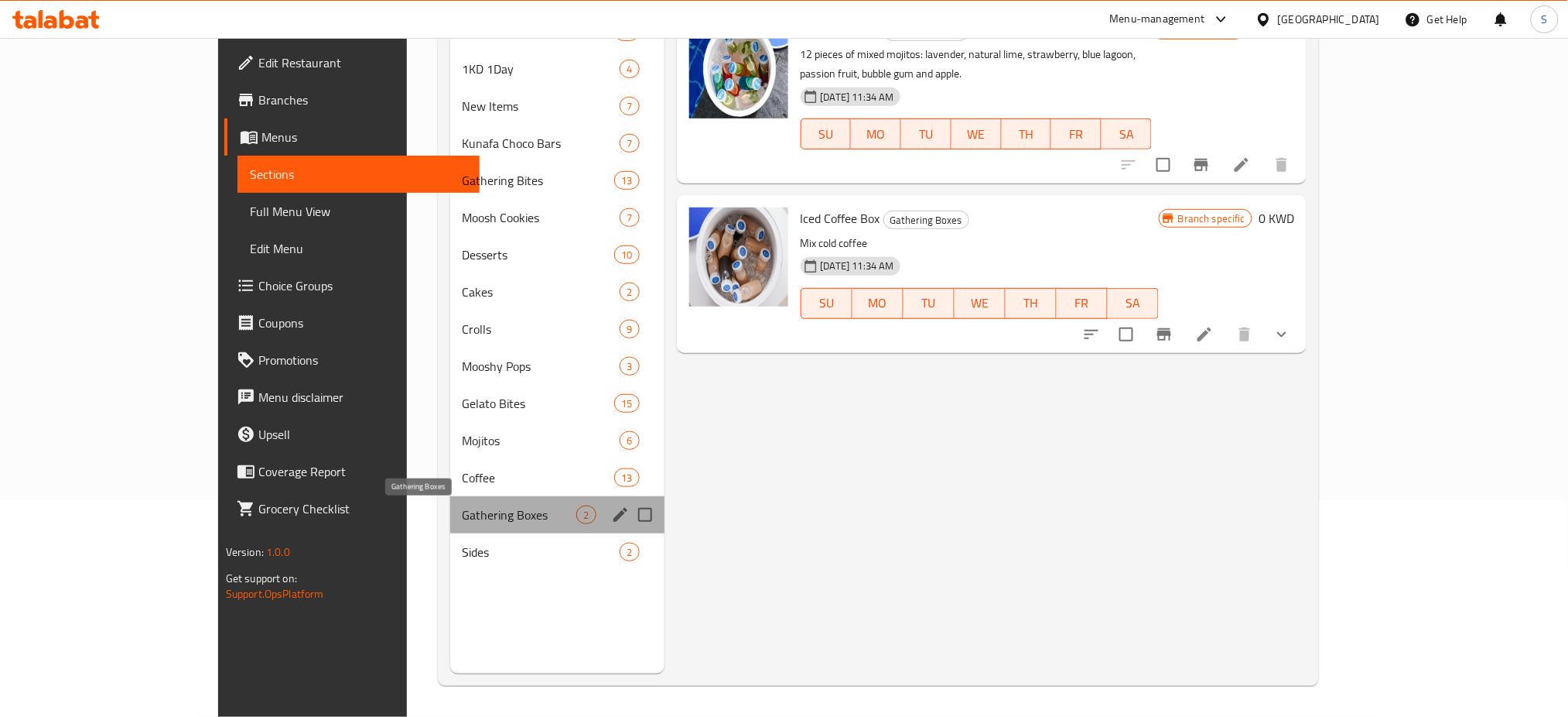
click at [481, 509] on span "Gathering Boxes" at bounding box center [519, 514] width 114 height 19
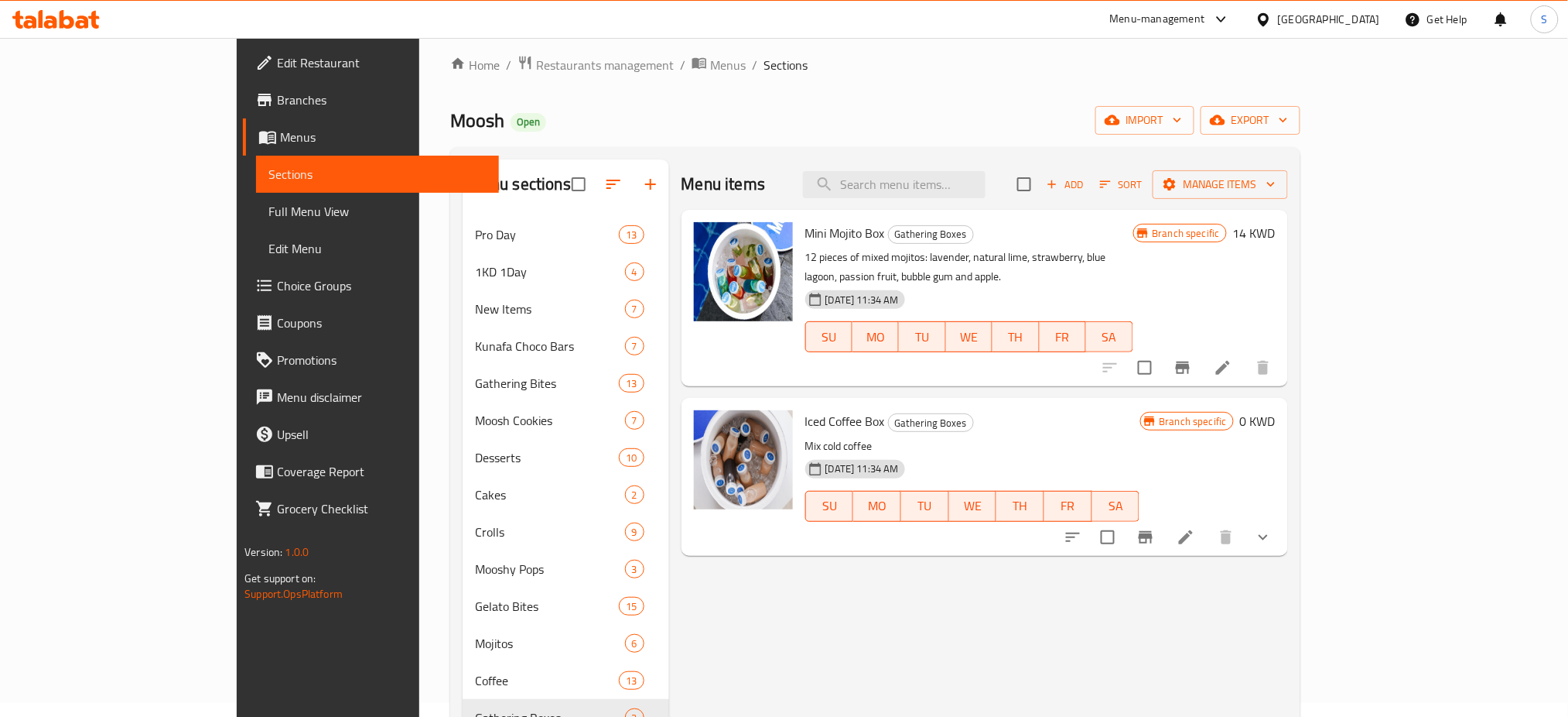
scroll to position [10, 0]
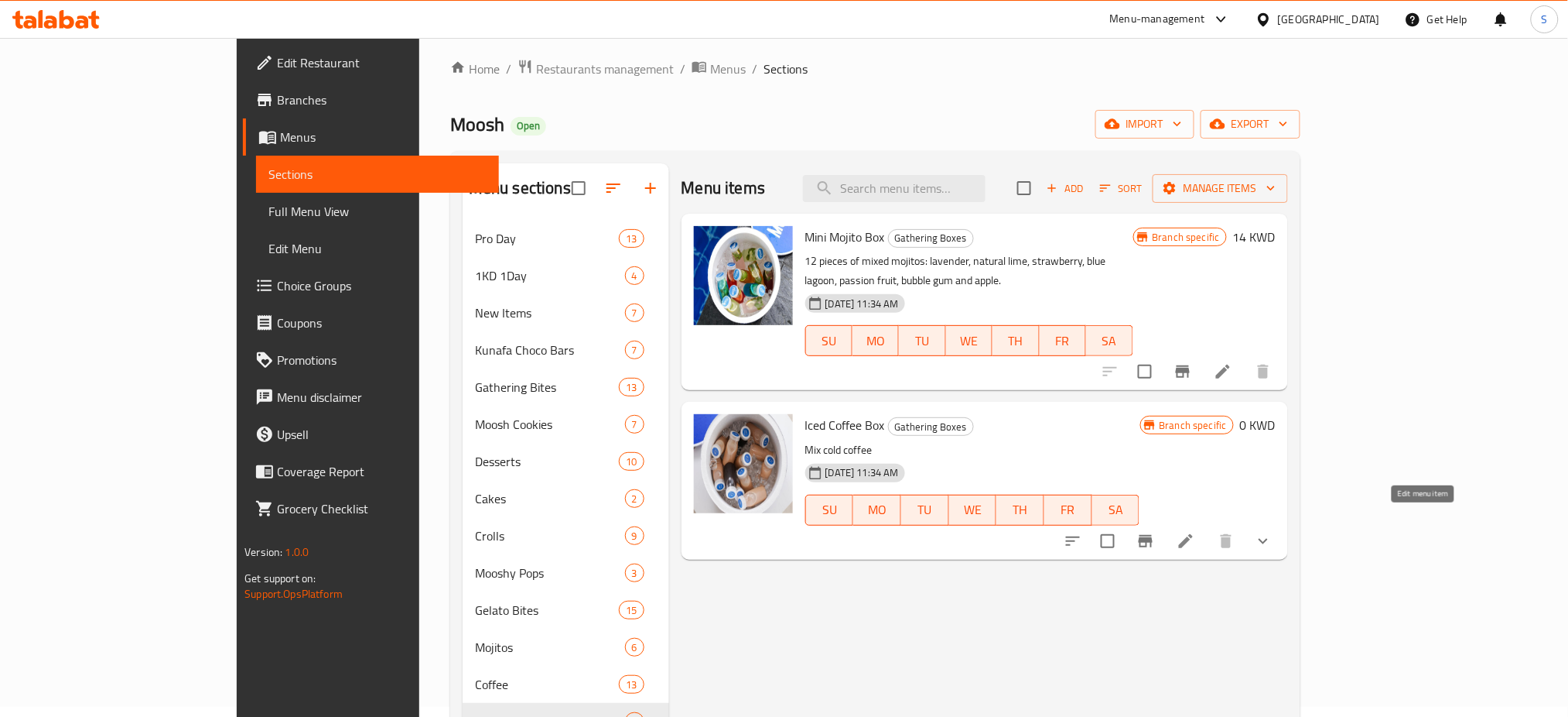
click at [1193, 534] on icon at bounding box center [1186, 540] width 14 height 14
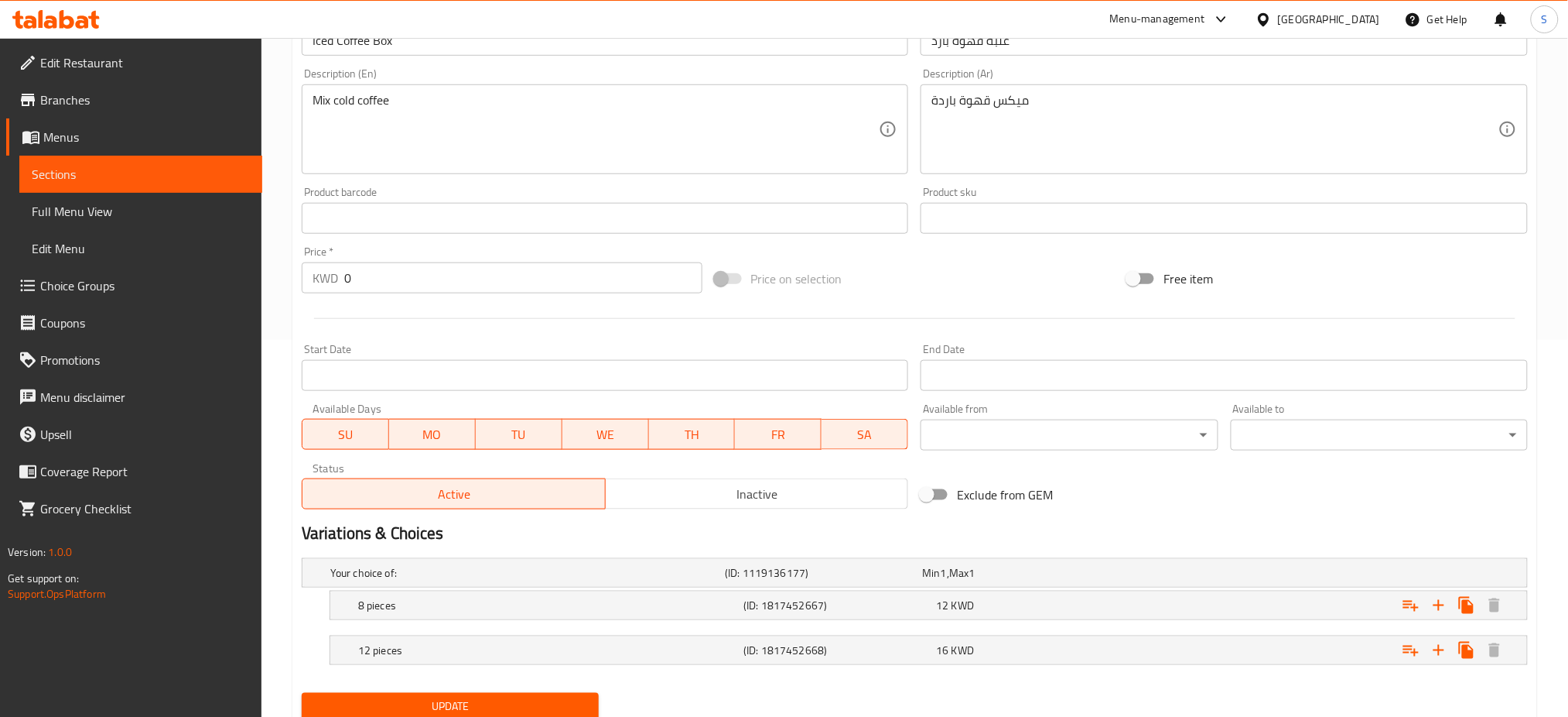
scroll to position [412, 0]
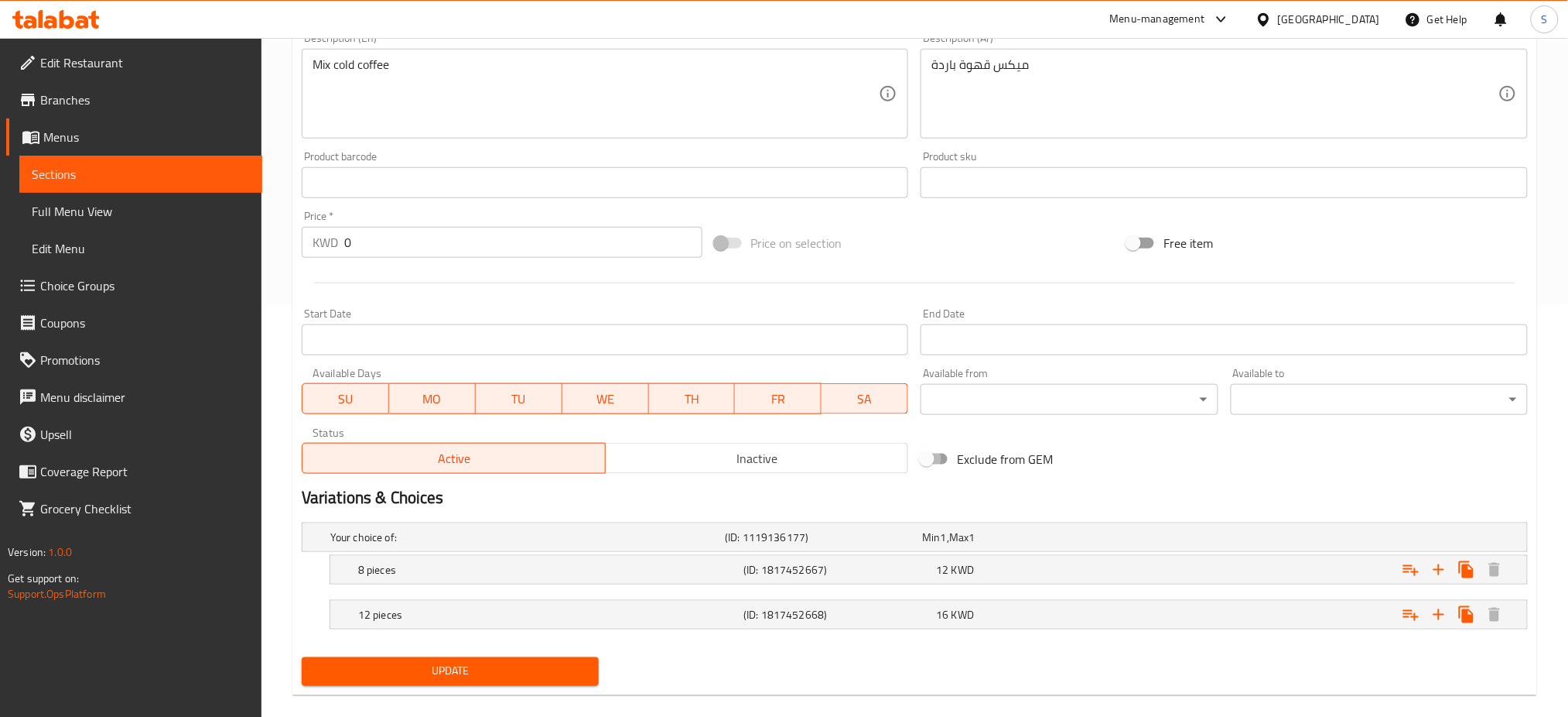
click at [936, 459] on input "Exclude from GEM" at bounding box center [927, 459] width 88 height 29
checkbox input "true"
click at [554, 664] on span "Update" at bounding box center [450, 672] width 272 height 19
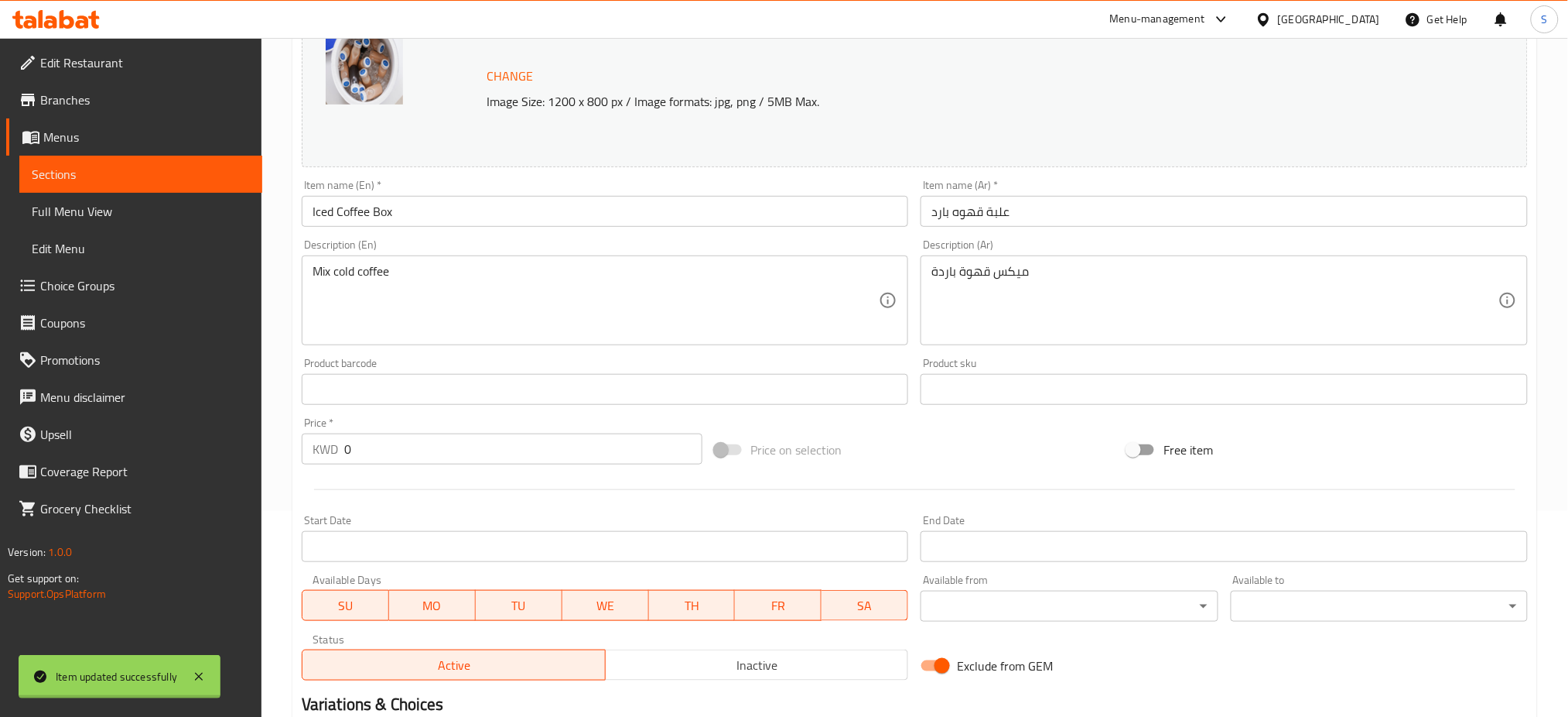
scroll to position [0, 0]
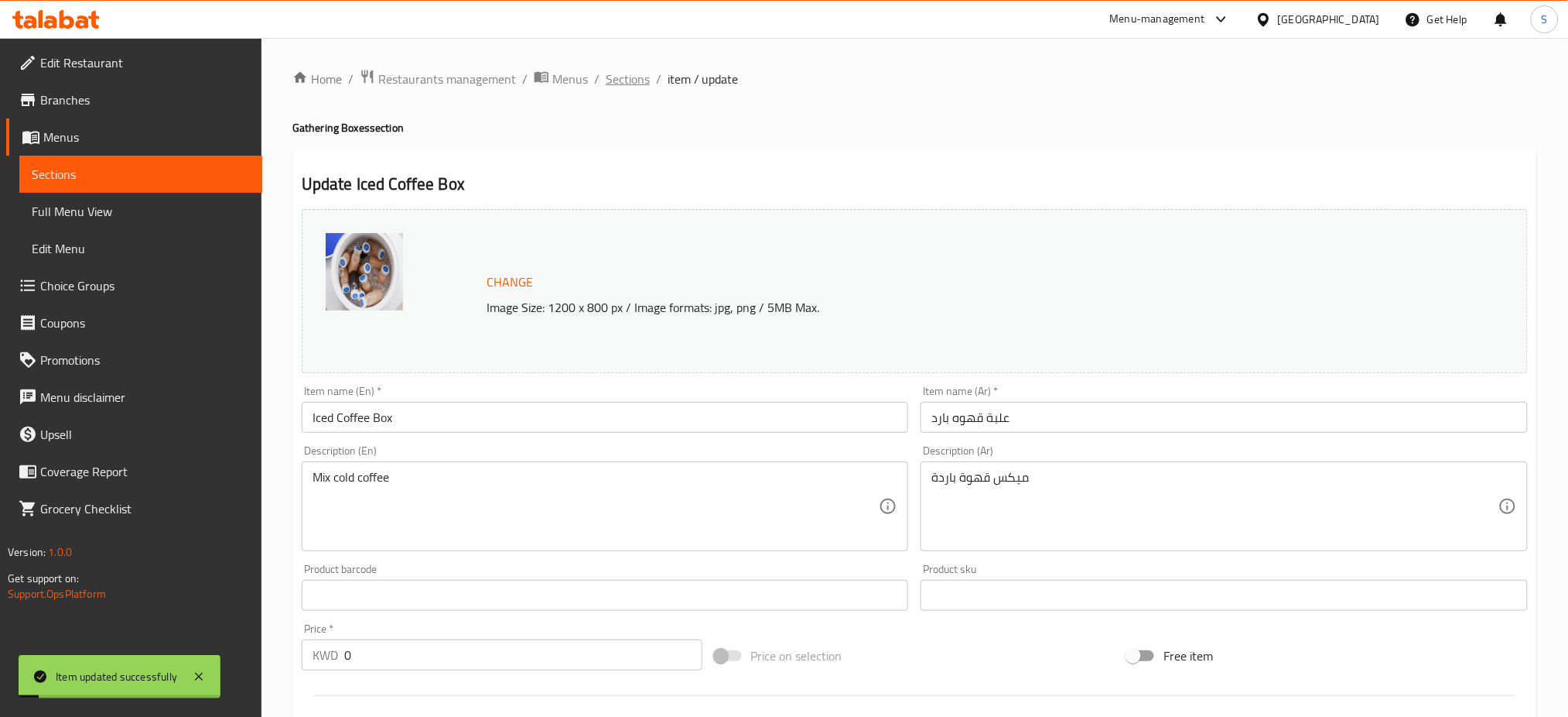
click at [634, 83] on span "Sections" at bounding box center [628, 79] width 44 height 19
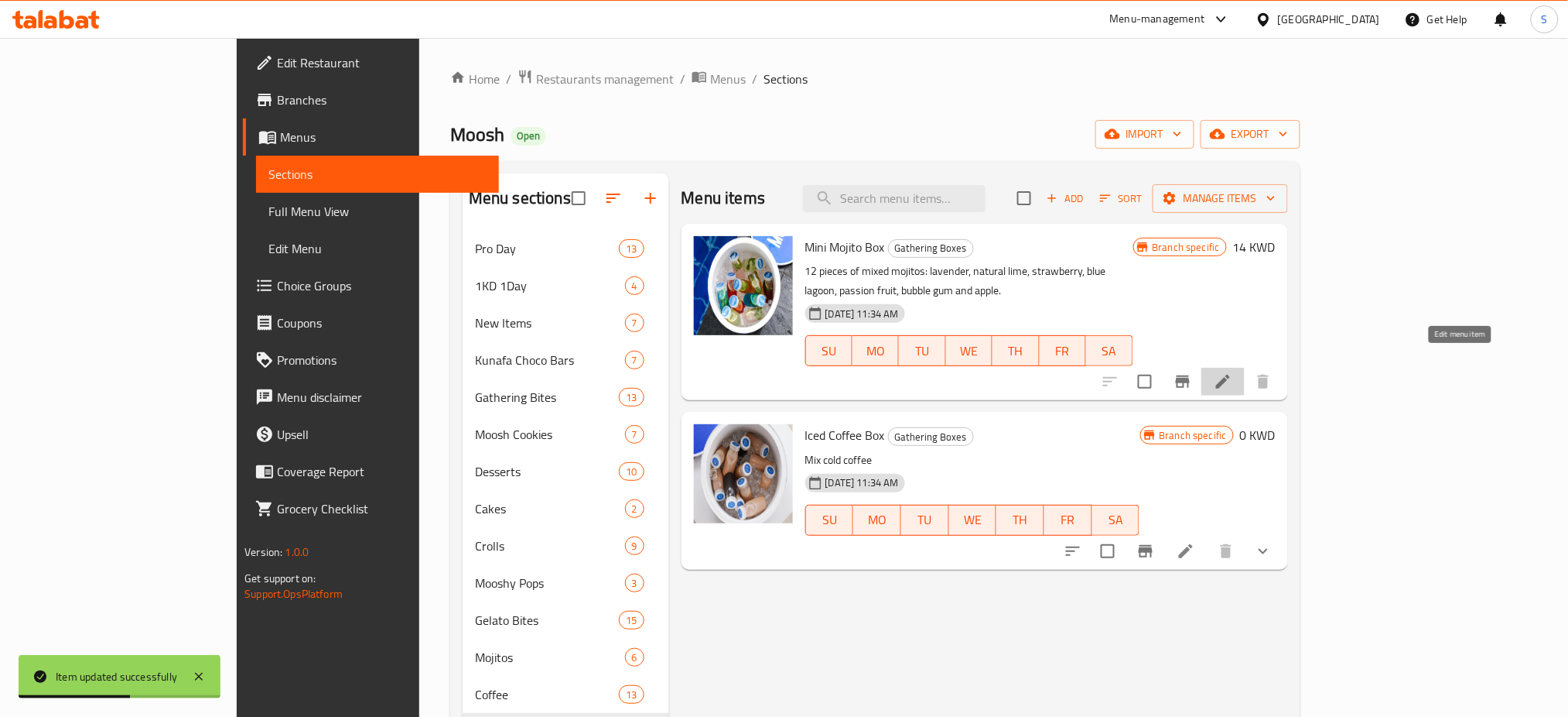
click at [1233, 372] on icon at bounding box center [1223, 381] width 19 height 19
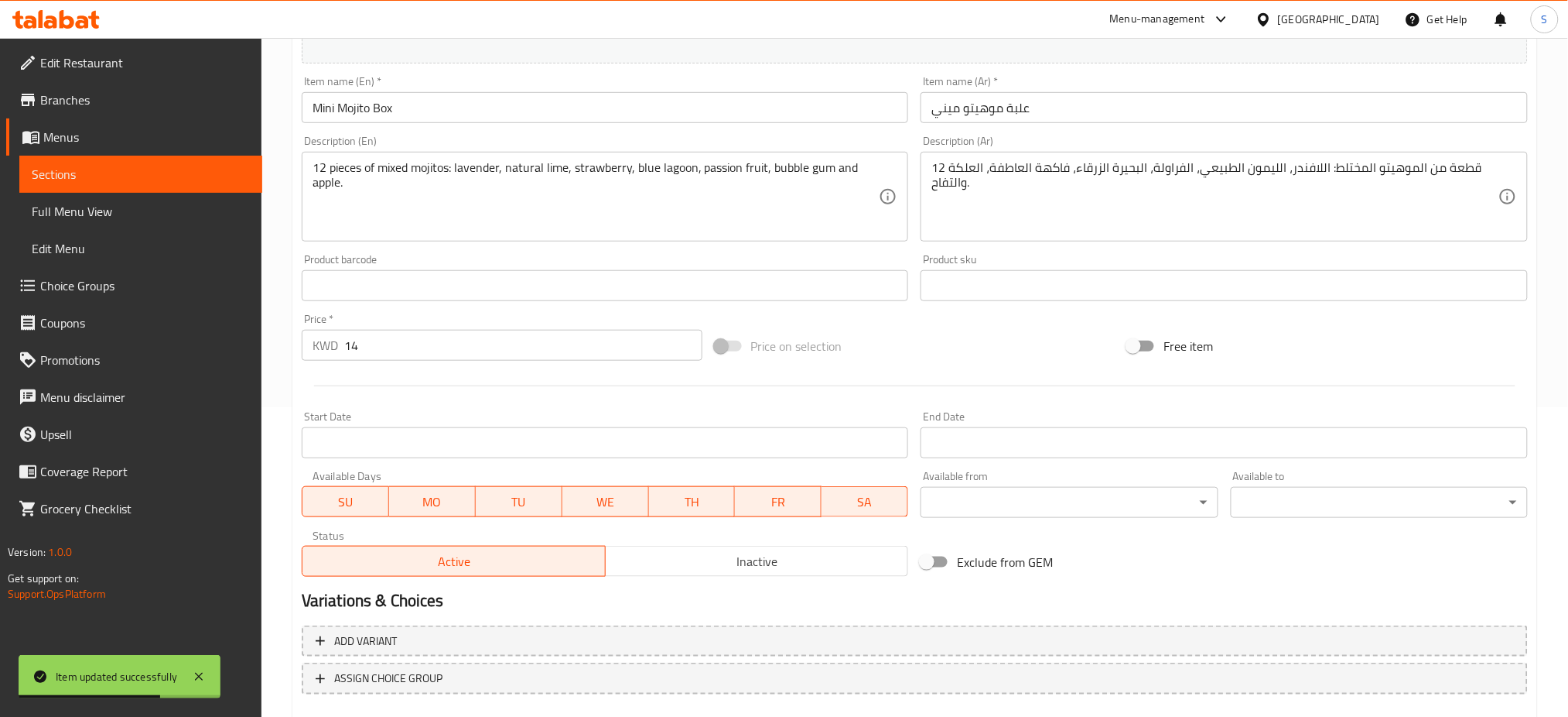
scroll to position [397, 0]
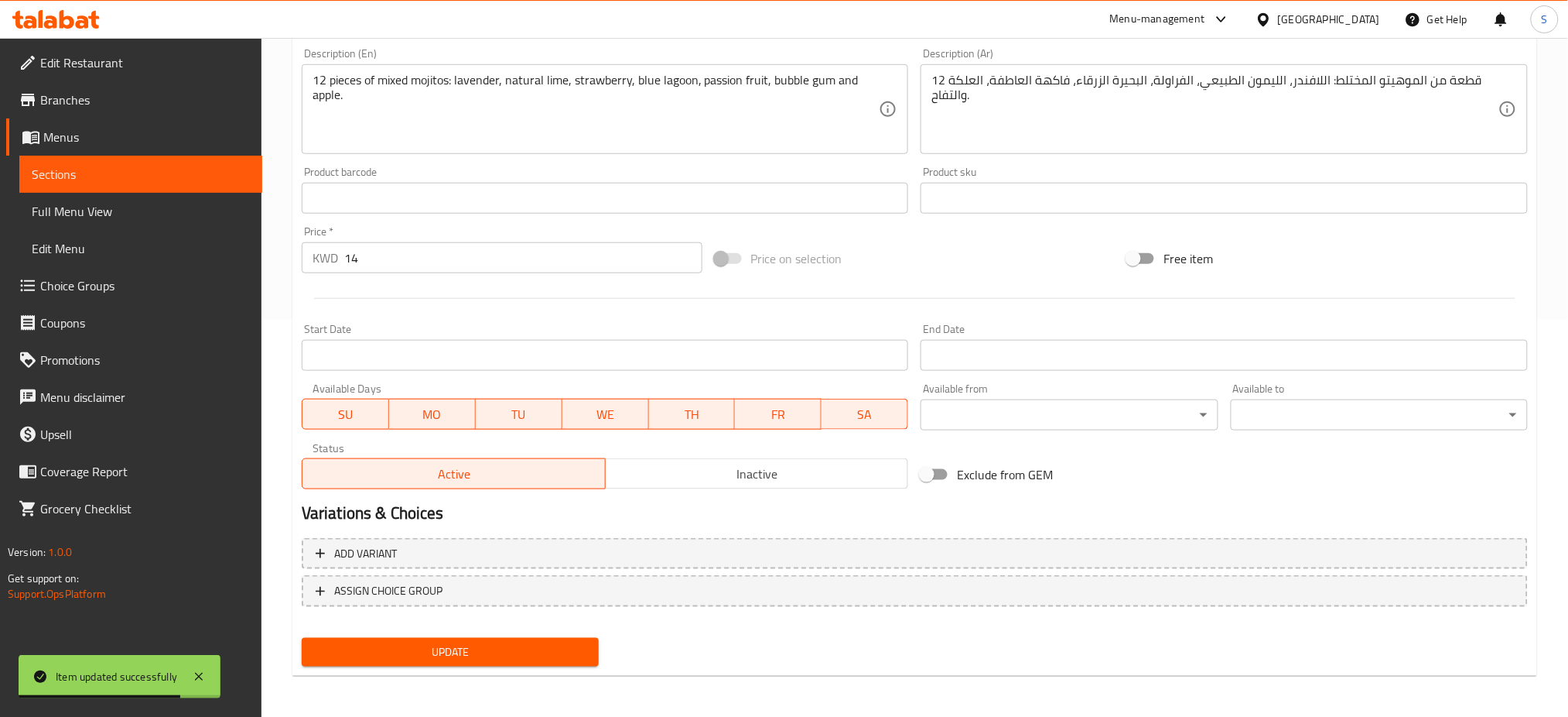
click at [931, 472] on input "Exclude from GEM" at bounding box center [927, 474] width 88 height 29
checkbox input "true"
click at [567, 645] on span "Update" at bounding box center [450, 652] width 272 height 19
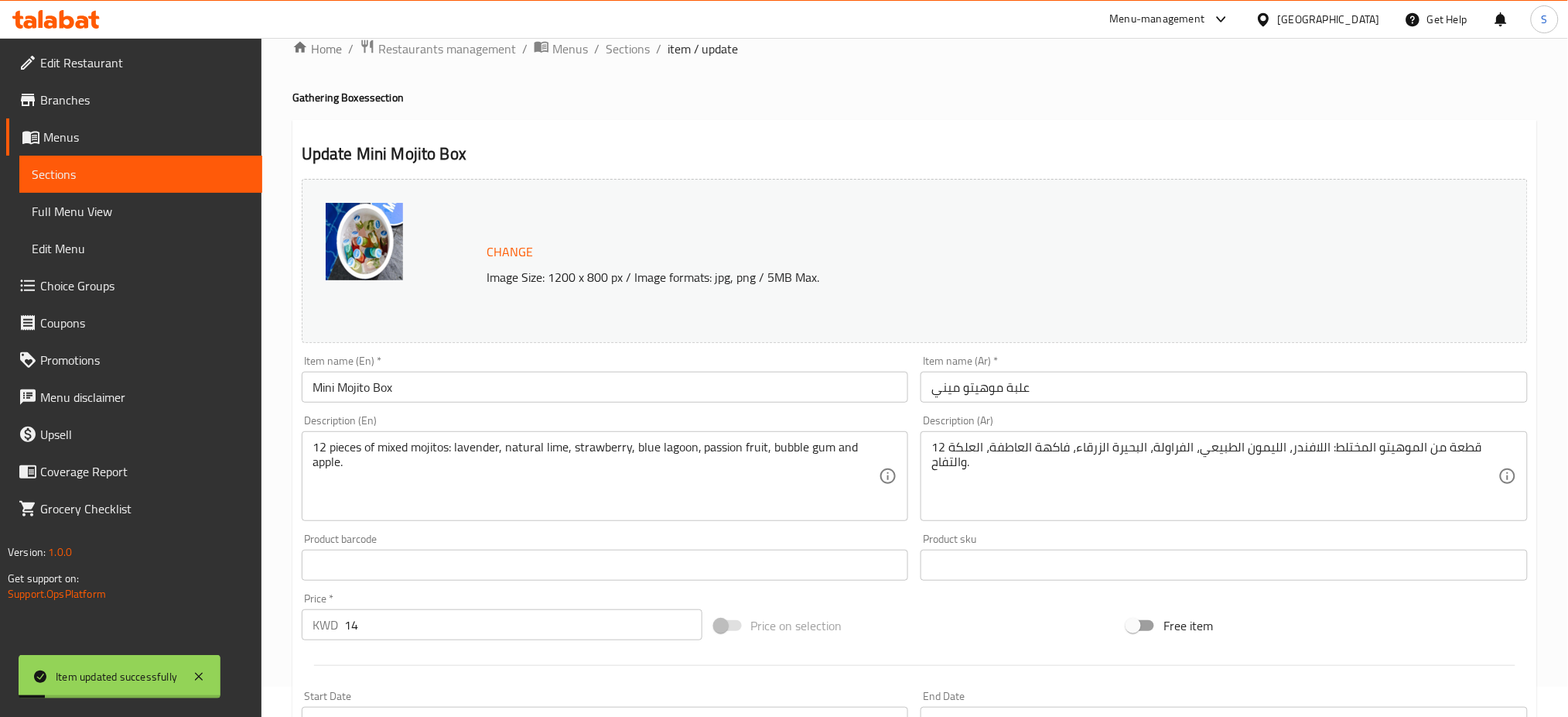
scroll to position [0, 0]
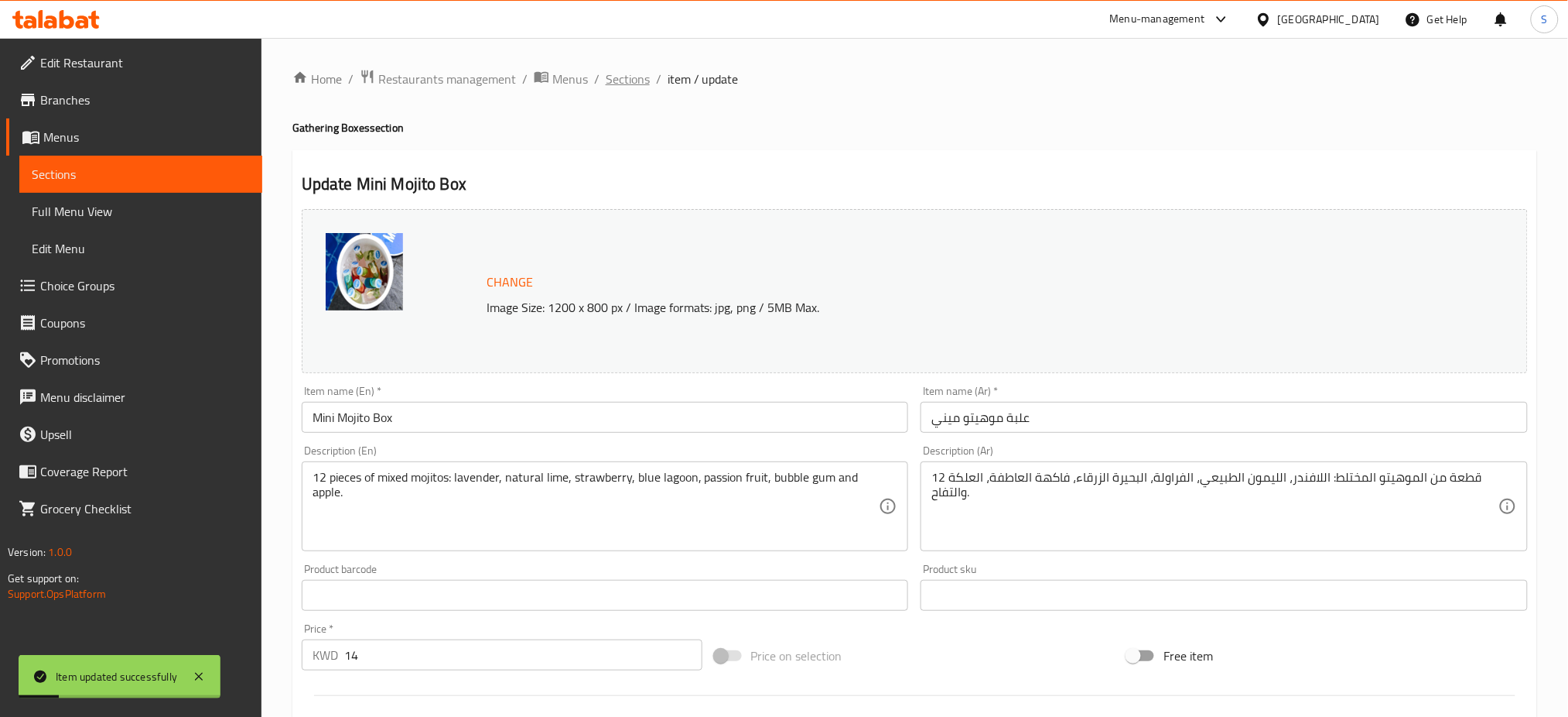
click at [621, 80] on span "Sections" at bounding box center [628, 79] width 44 height 19
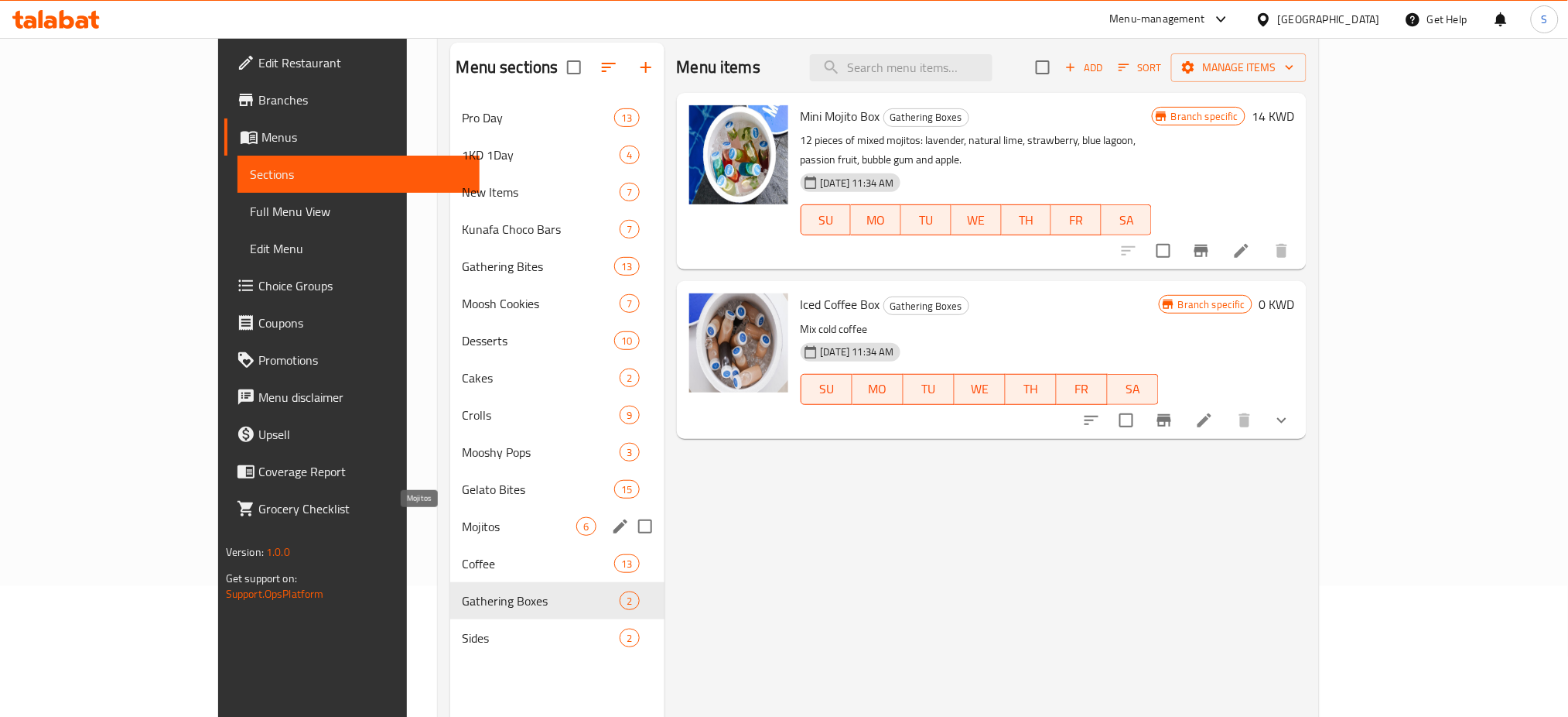
scroll to position [216, 0]
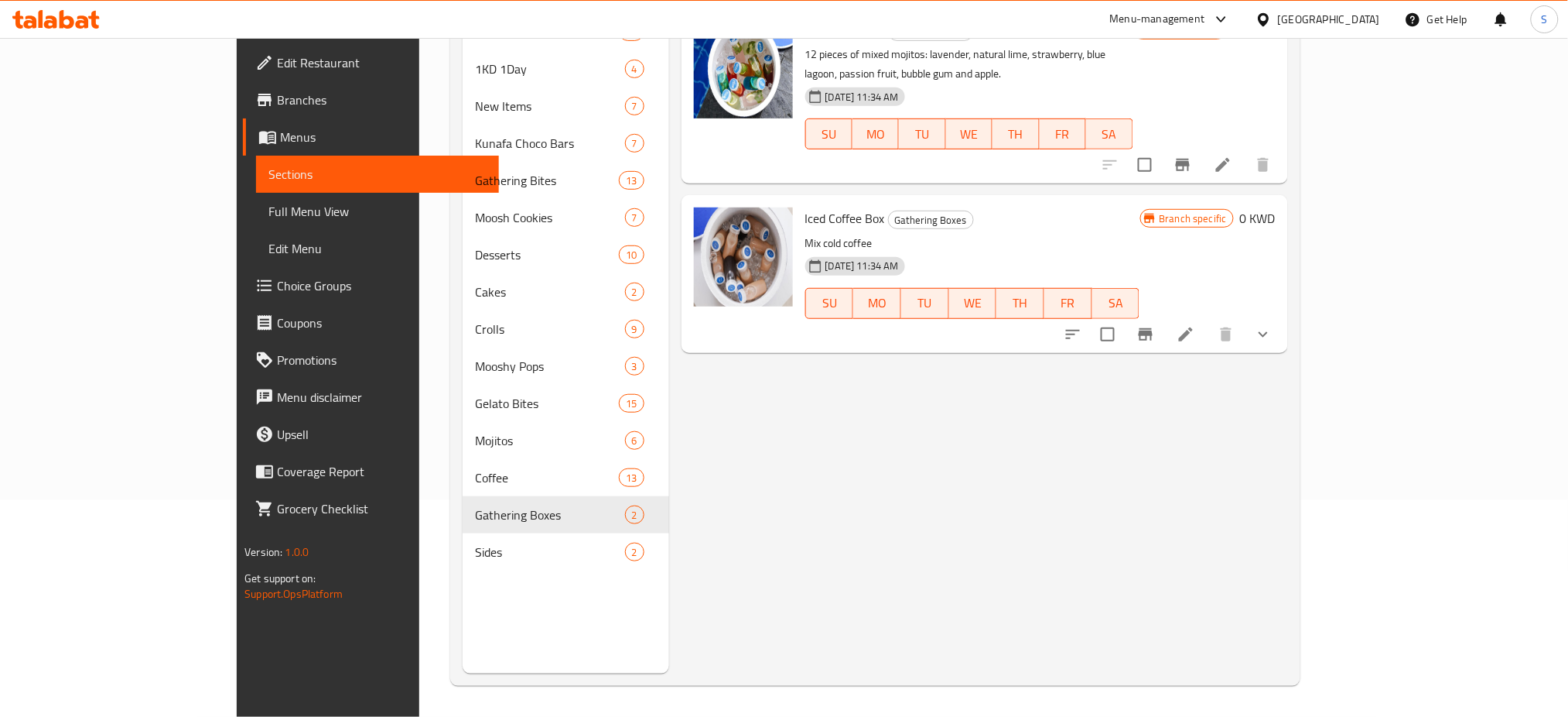
click at [669, 553] on div "Menu items Add Sort Manage items Mini Mojito Box Gathering Boxes 12 pieces of m…" at bounding box center [978, 315] width 619 height 717
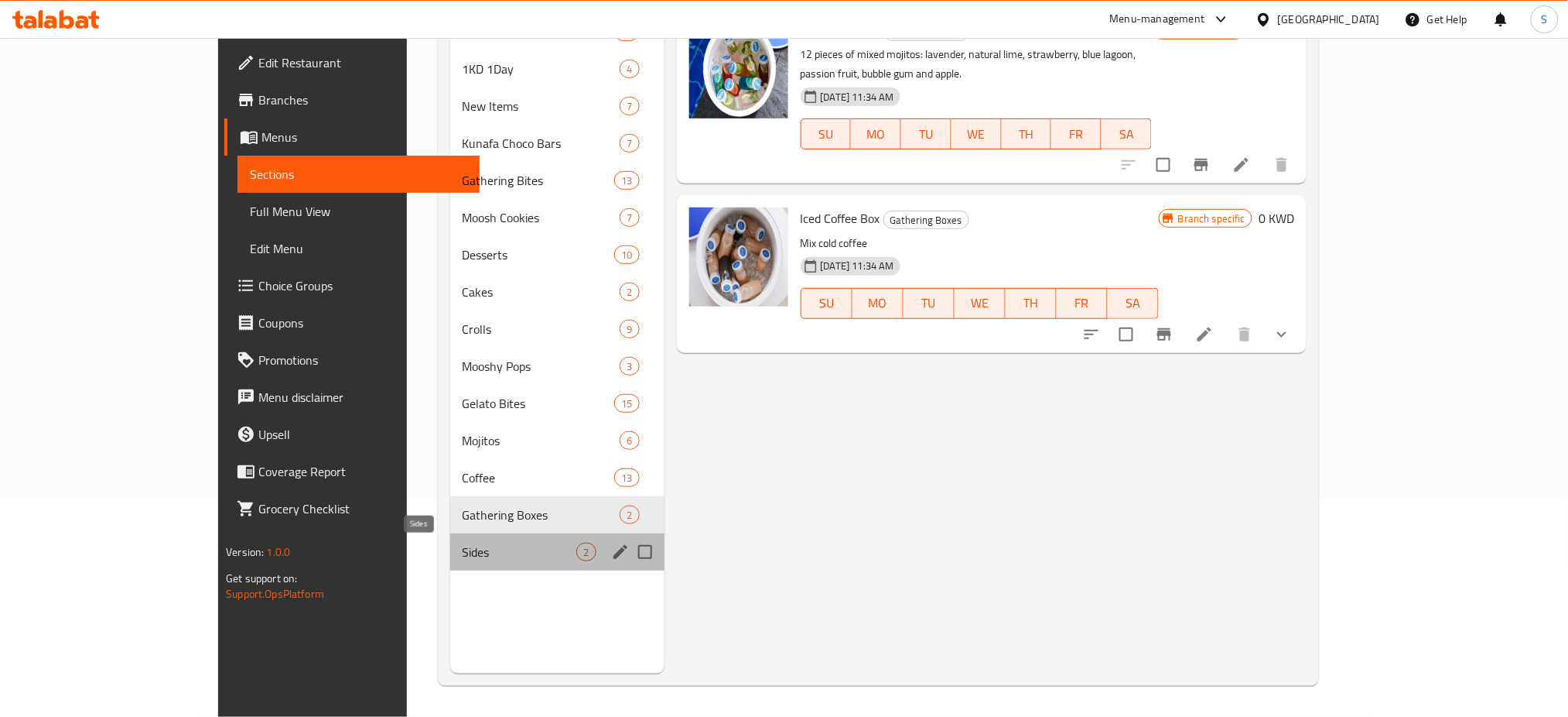
click at [462, 552] on span "Sides" at bounding box center [519, 552] width 114 height 19
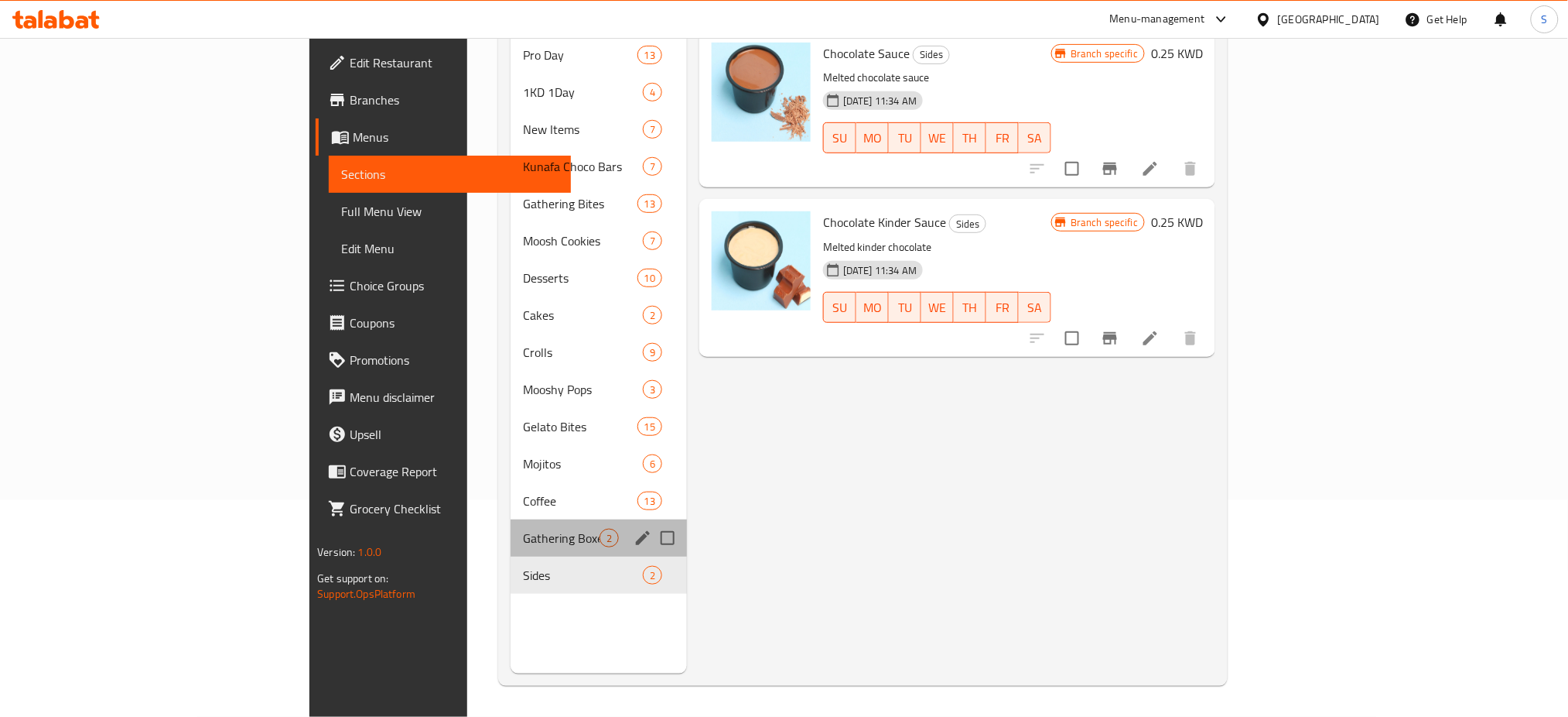
click at [510, 519] on div "Gathering Boxes 2" at bounding box center [599, 538] width 177 height 37
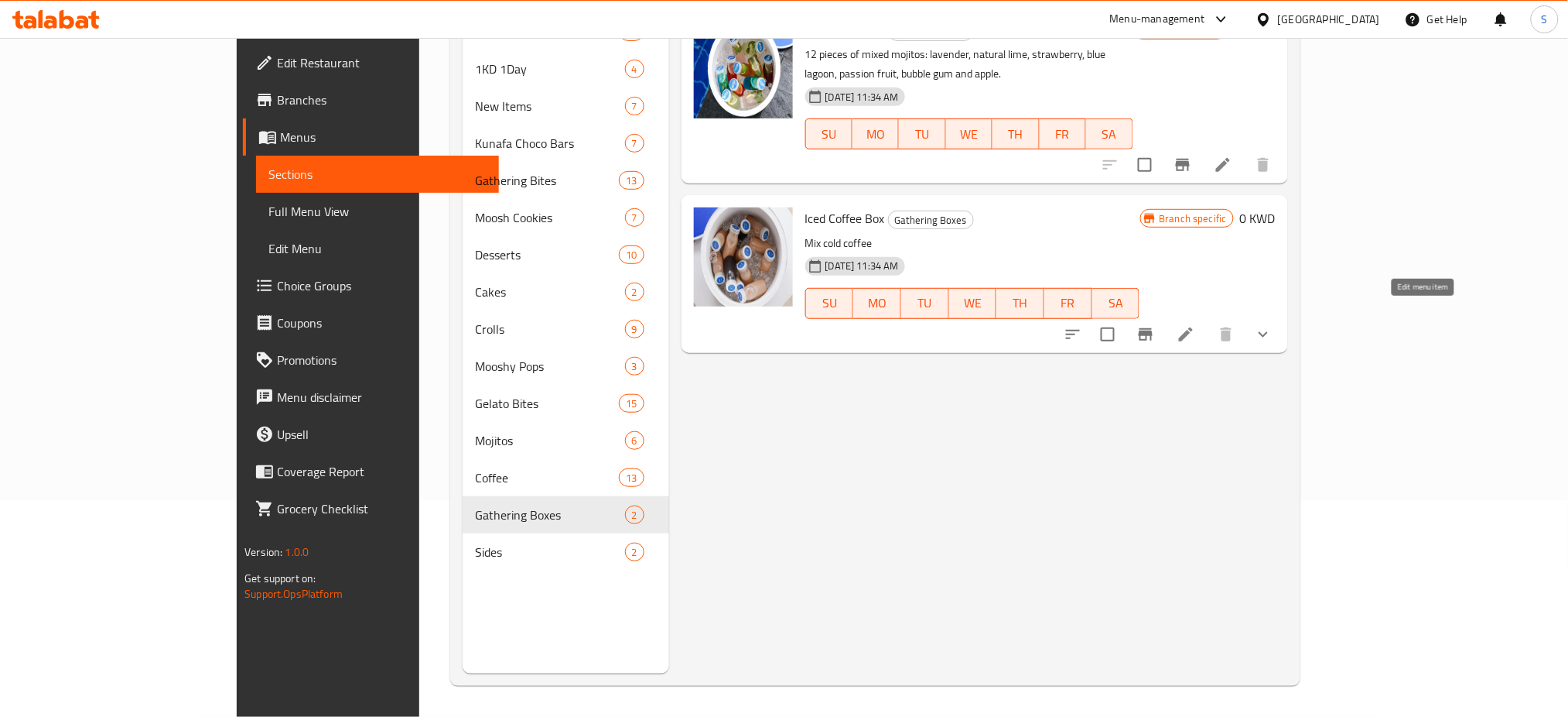
click at [1193, 327] on icon at bounding box center [1186, 334] width 14 height 14
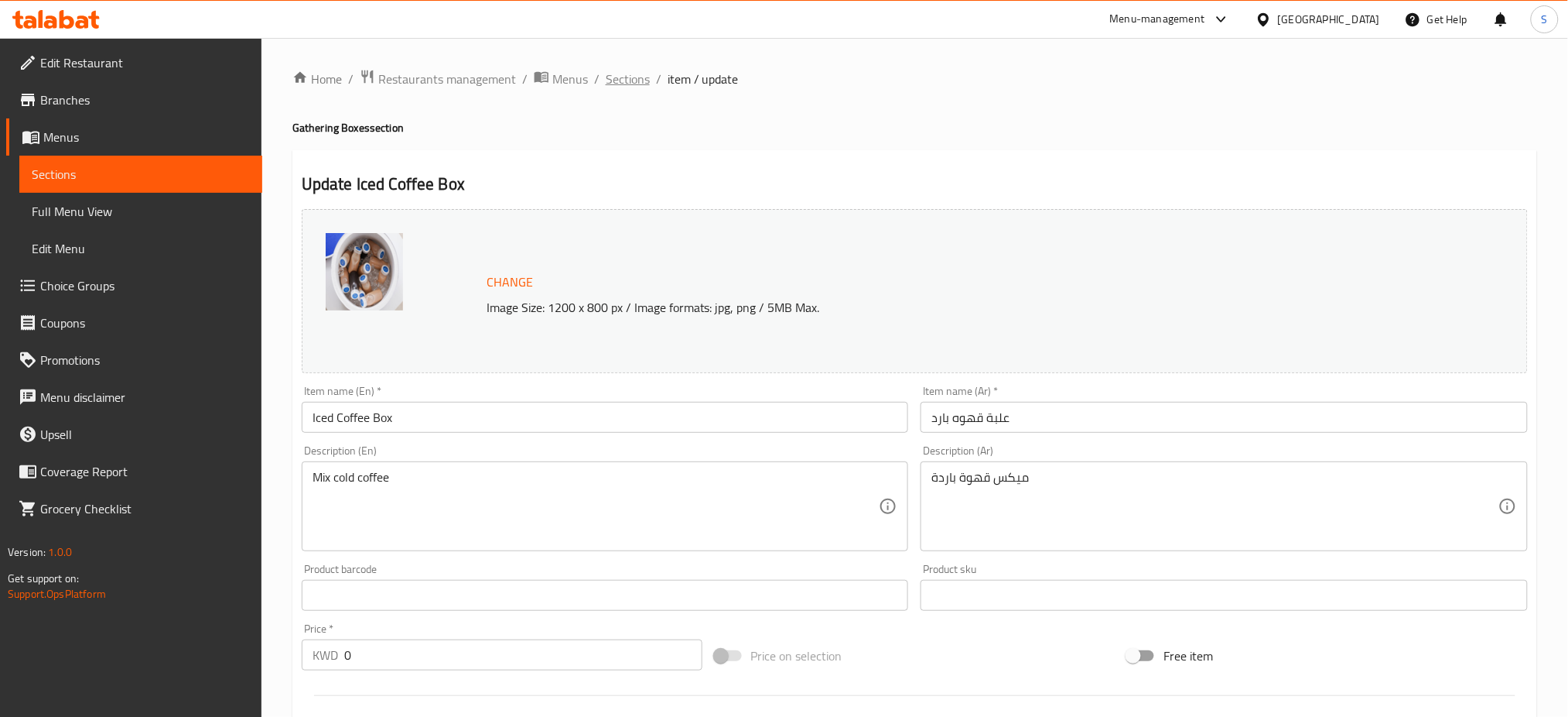
click at [628, 71] on span "Sections" at bounding box center [628, 79] width 44 height 19
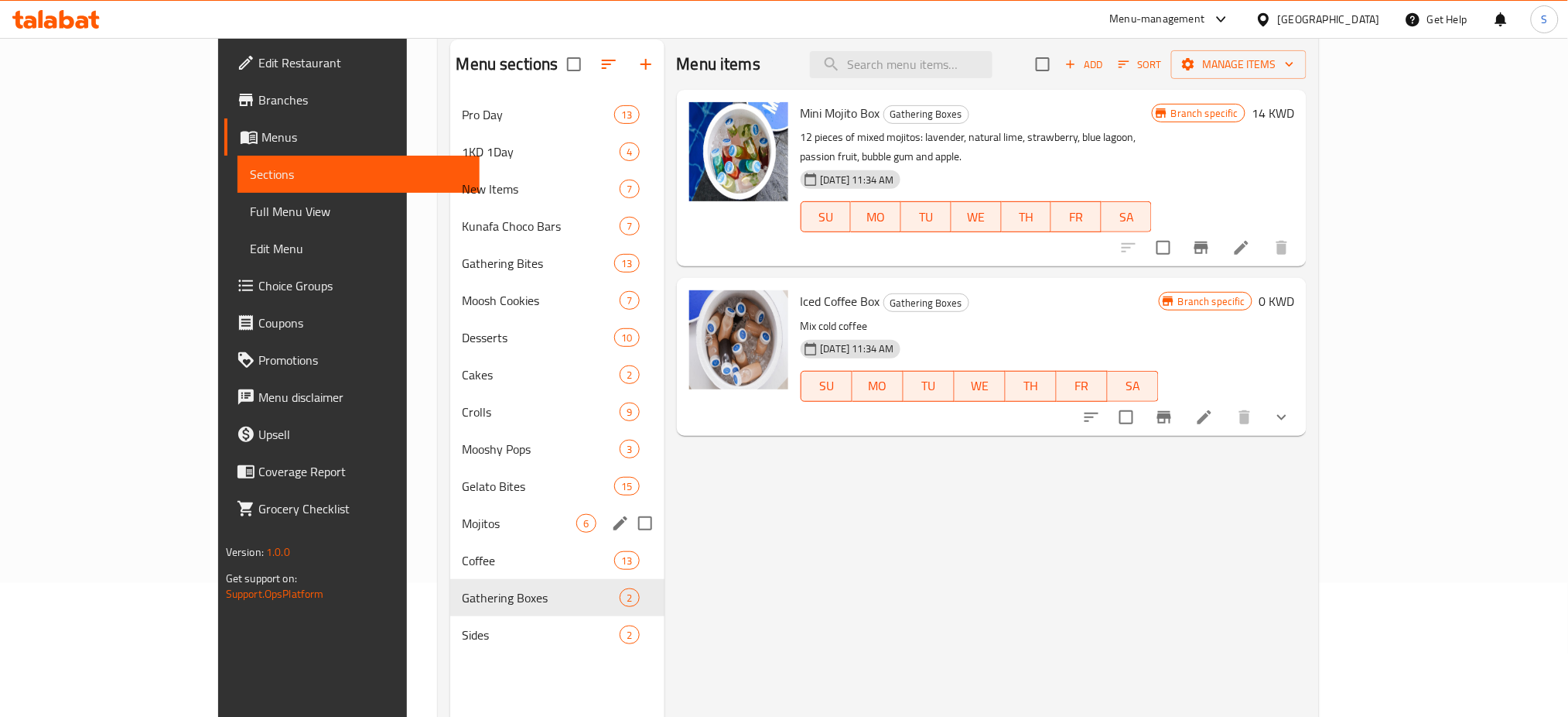
scroll to position [216, 0]
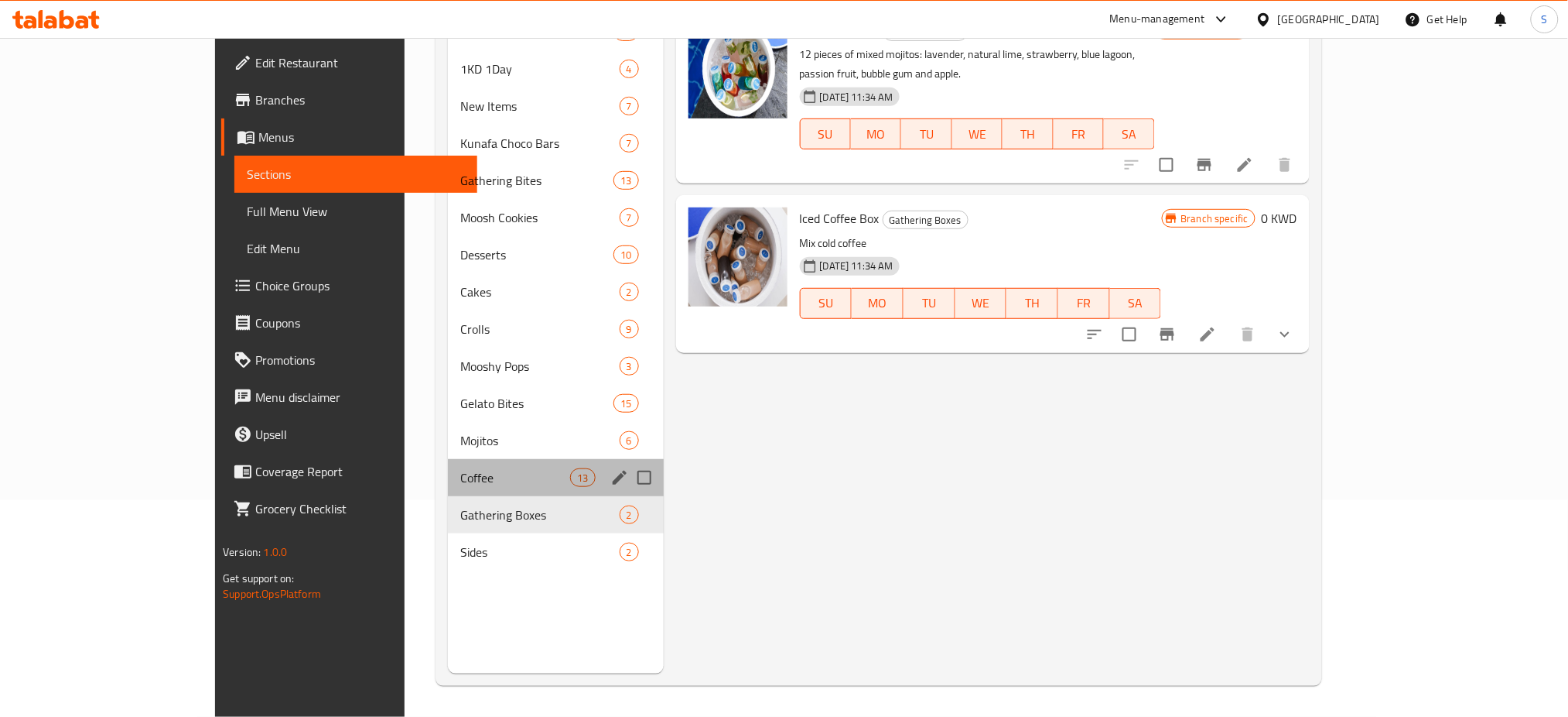
click at [471, 464] on div "Coffee 13" at bounding box center [556, 477] width 215 height 37
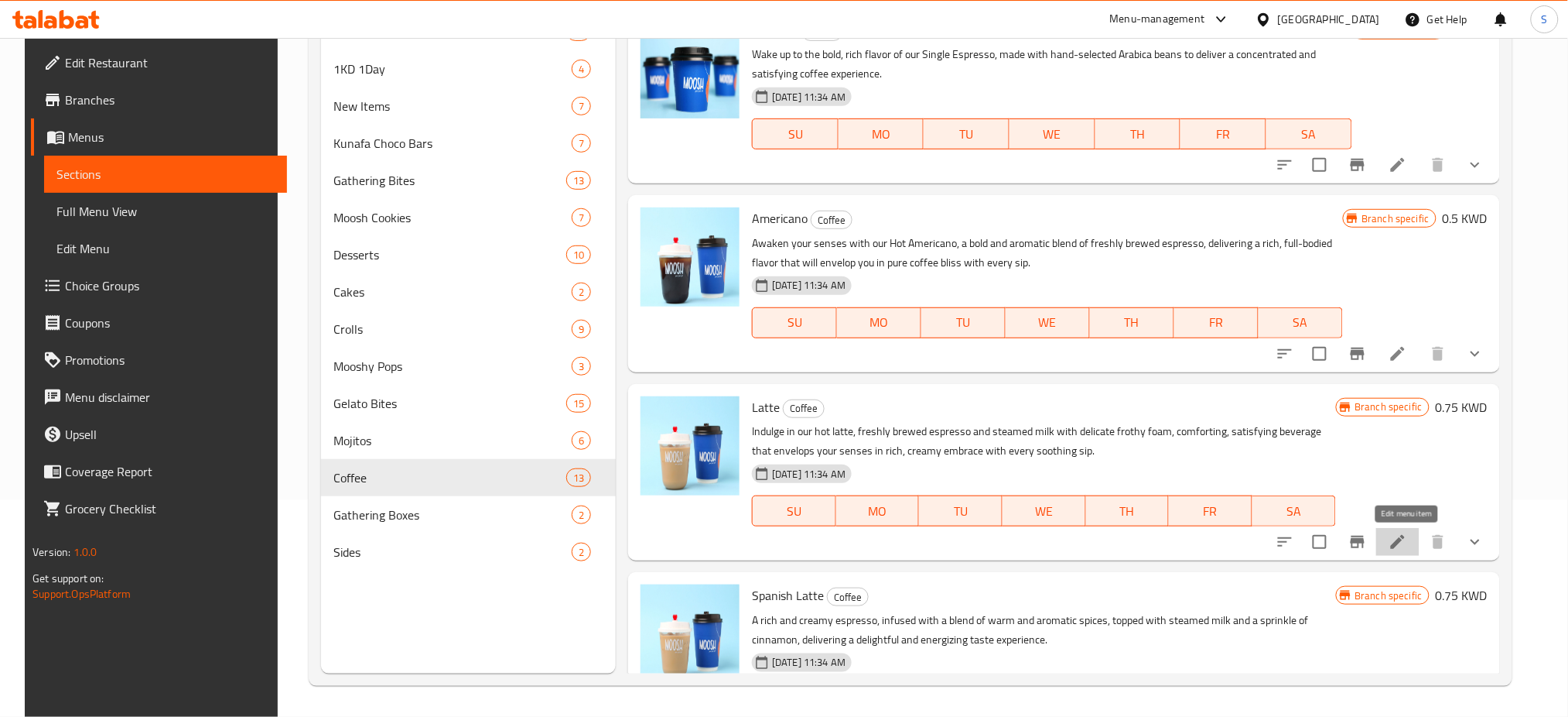
click at [1407, 549] on icon at bounding box center [1398, 541] width 19 height 19
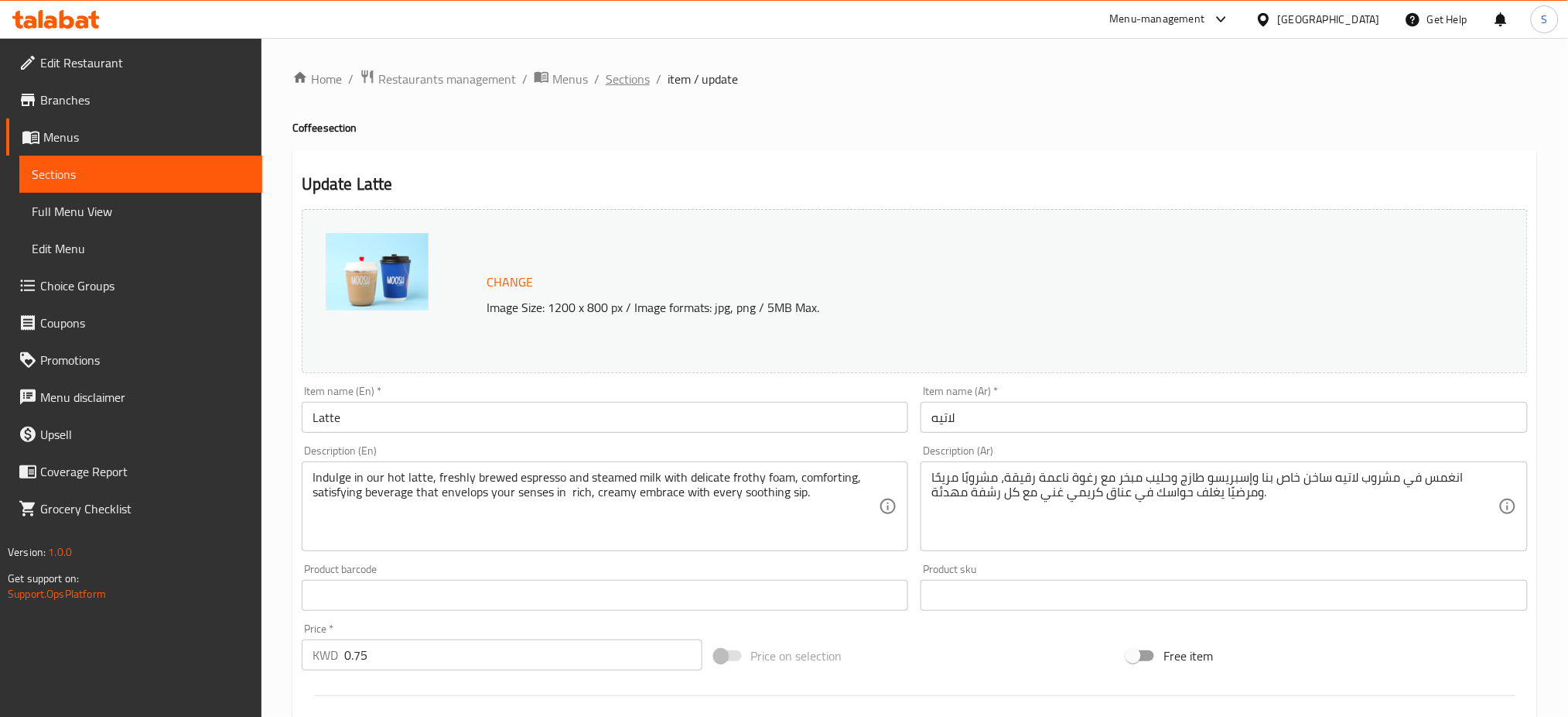
click at [635, 78] on span "Sections" at bounding box center [628, 79] width 44 height 19
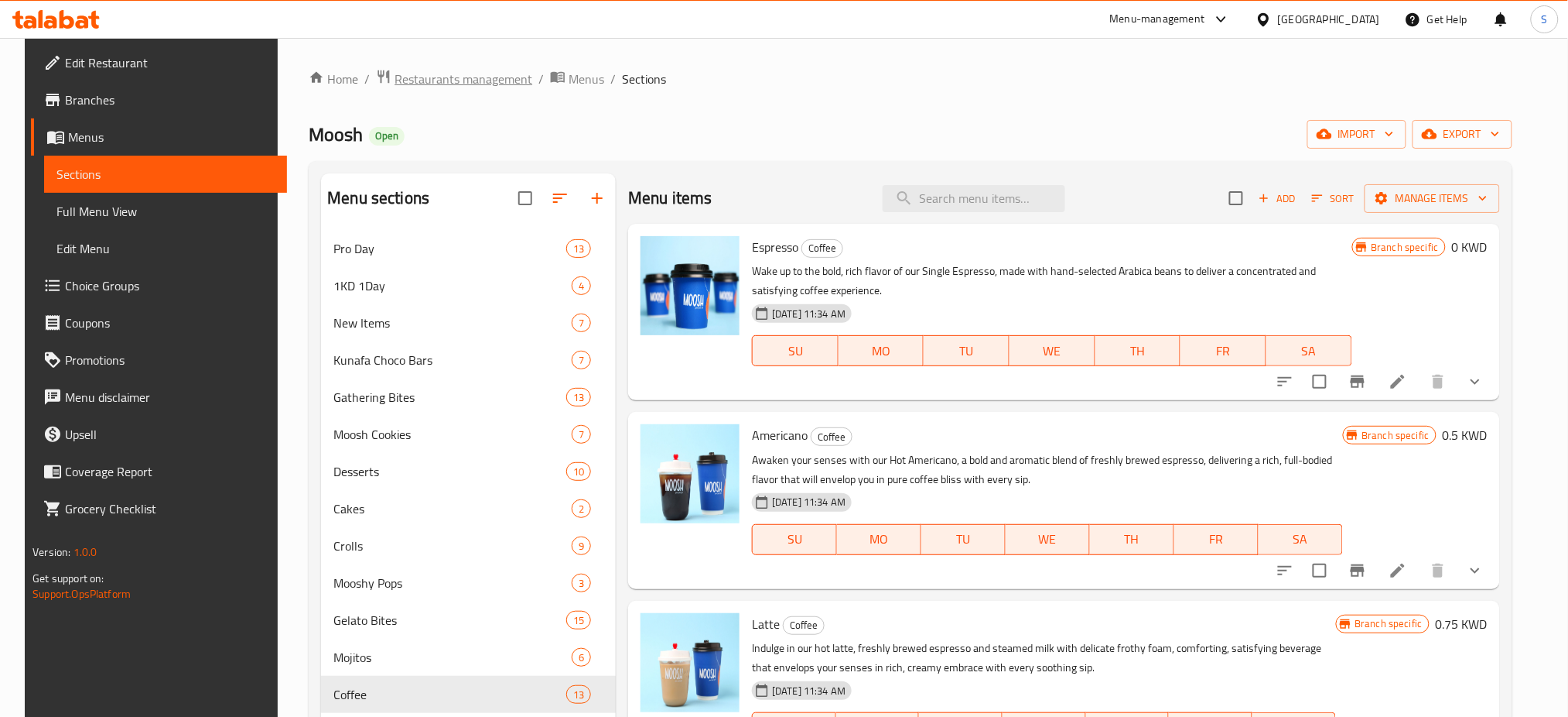
click at [457, 80] on span "Restaurants management" at bounding box center [463, 79] width 138 height 19
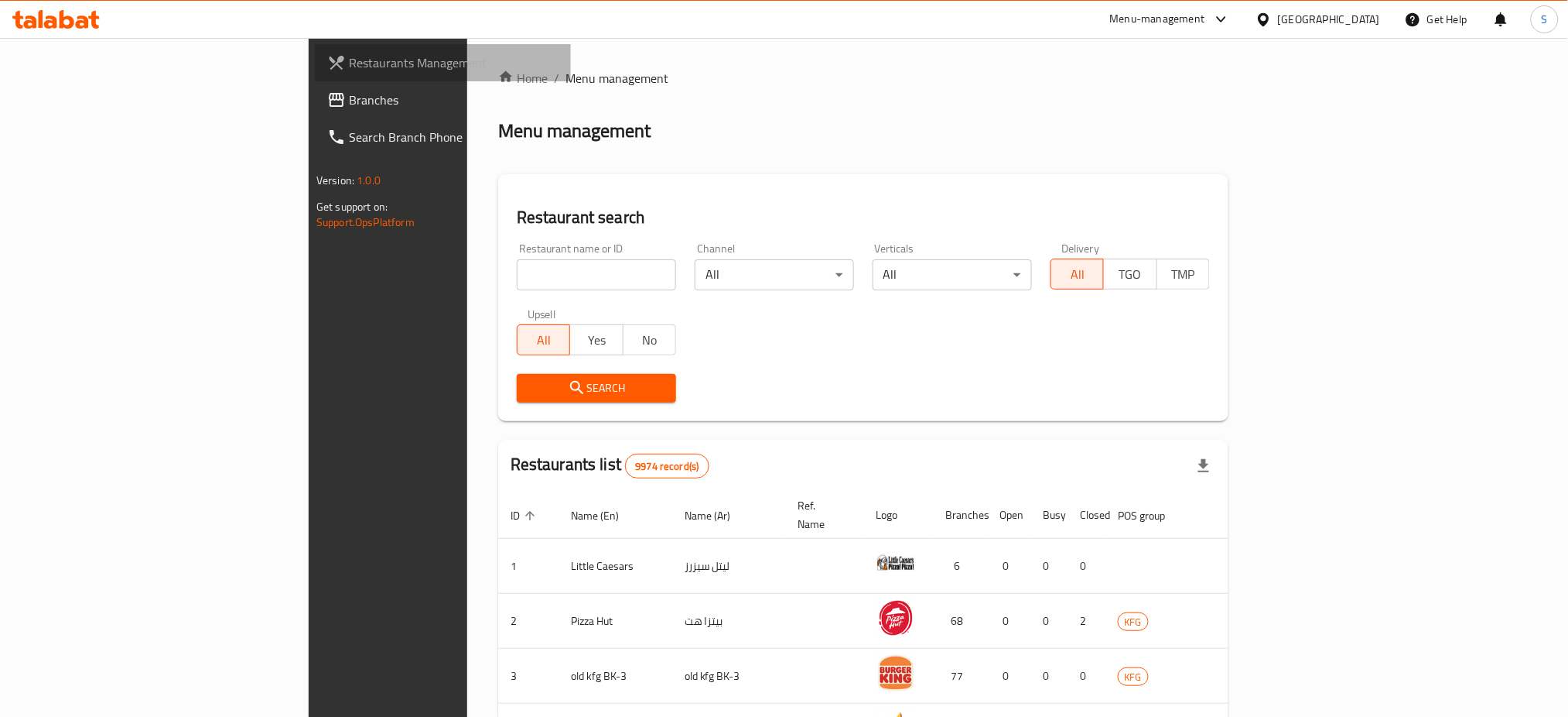
click at [349, 58] on span "Restaurants Management" at bounding box center [454, 62] width 210 height 19
